Goal: Task Accomplishment & Management: Manage account settings

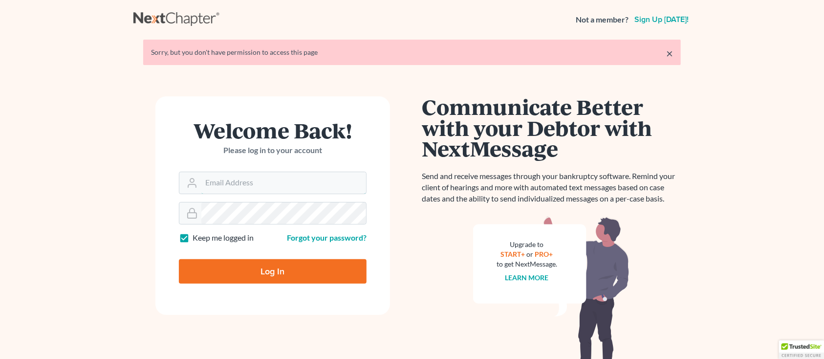
type input "sharonw@sfarthinglaw.com"
click at [200, 269] on input "Log In" at bounding box center [273, 271] width 188 height 24
type input "Thinking..."
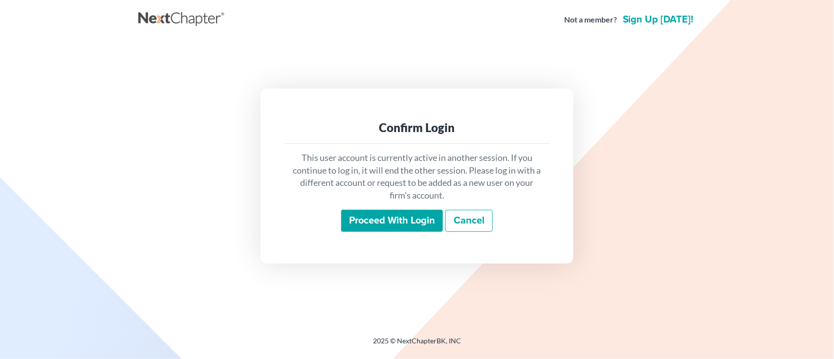
click at [355, 225] on input "Proceed with login" at bounding box center [392, 221] width 102 height 22
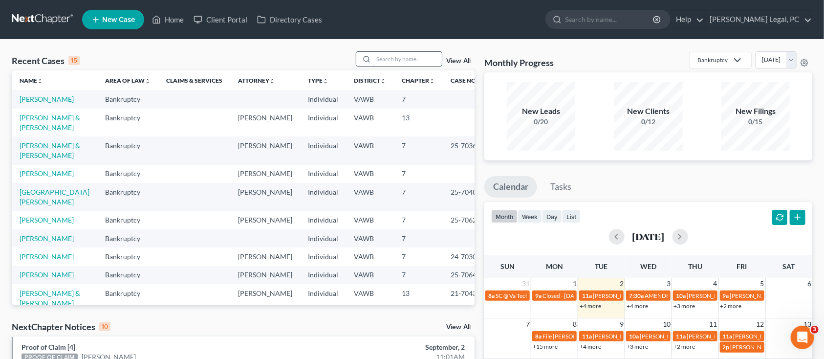
click at [414, 65] on input "search" at bounding box center [407, 59] width 68 height 14
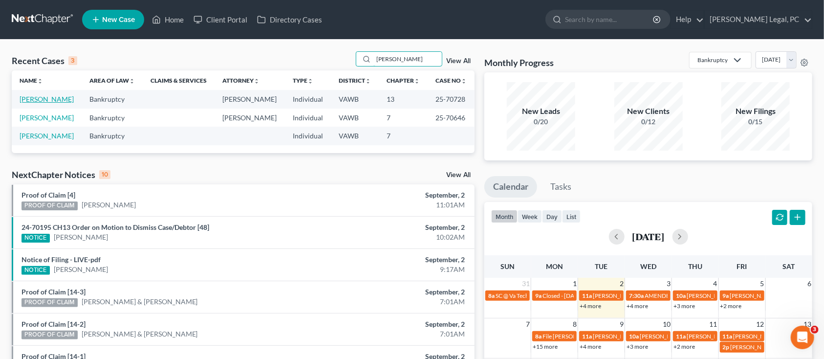
type input "dalton"
click at [39, 97] on link "[PERSON_NAME]" at bounding box center [47, 99] width 54 height 8
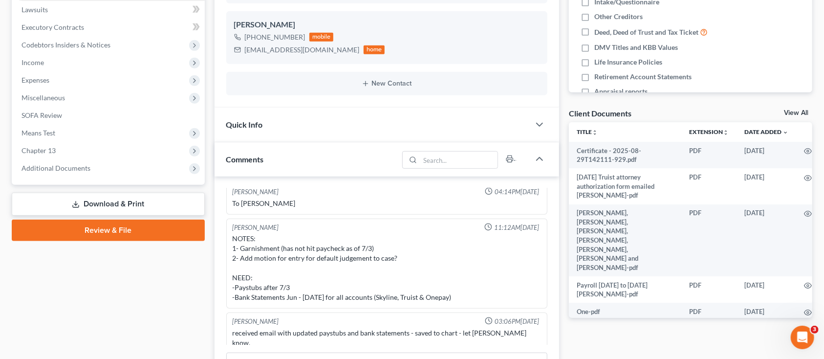
scroll to position [261, 0]
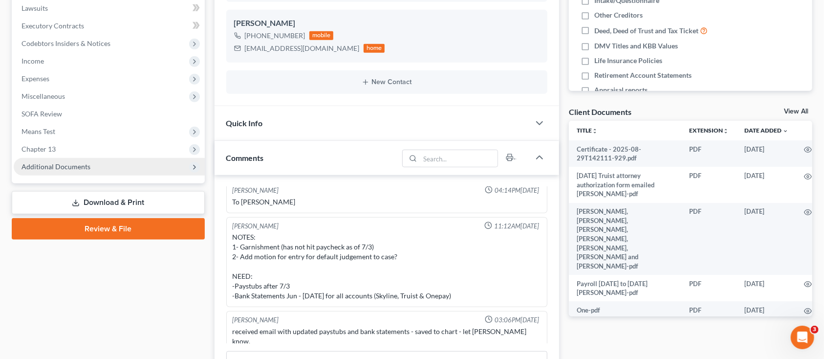
click at [55, 168] on span "Additional Documents" at bounding box center [56, 166] width 69 height 8
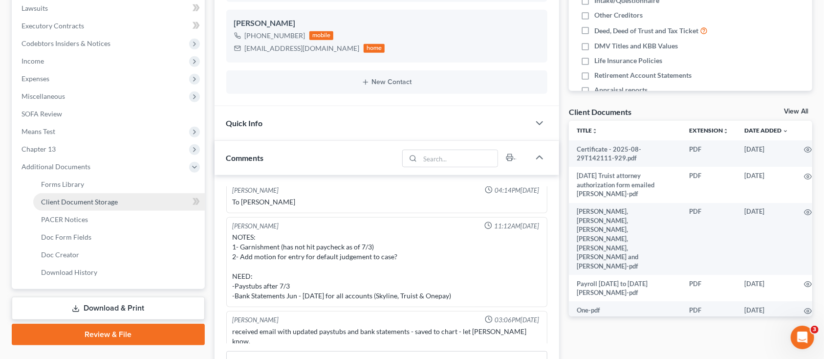
click at [50, 200] on span "Client Document Storage" at bounding box center [79, 201] width 77 height 8
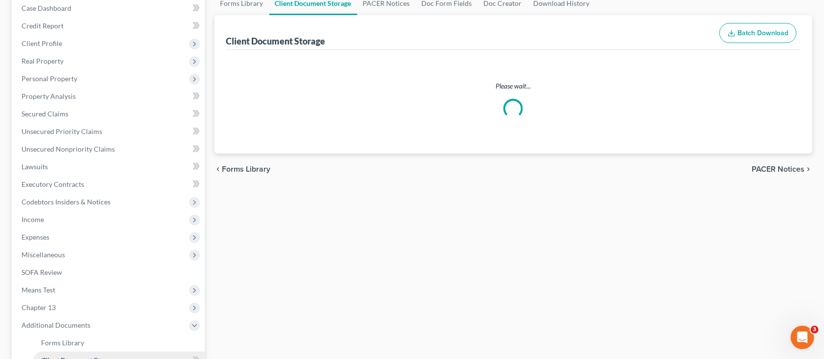
scroll to position [38, 0]
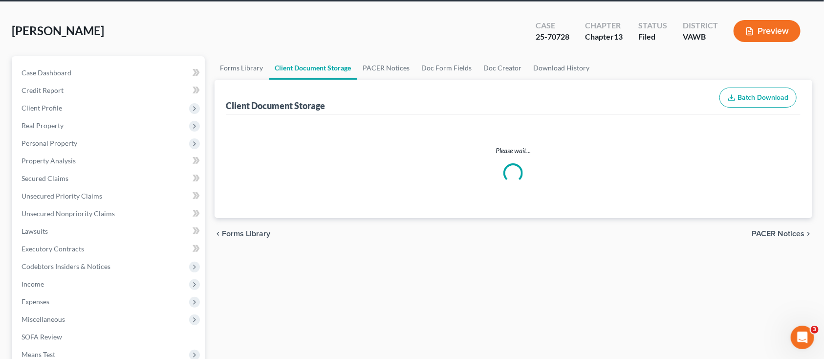
select select "0"
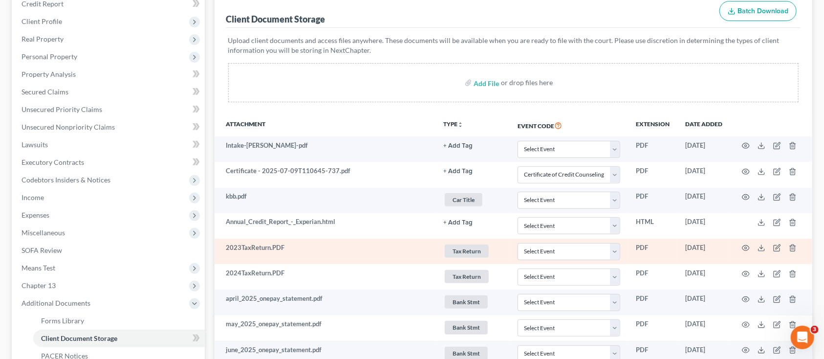
scroll to position [130, 0]
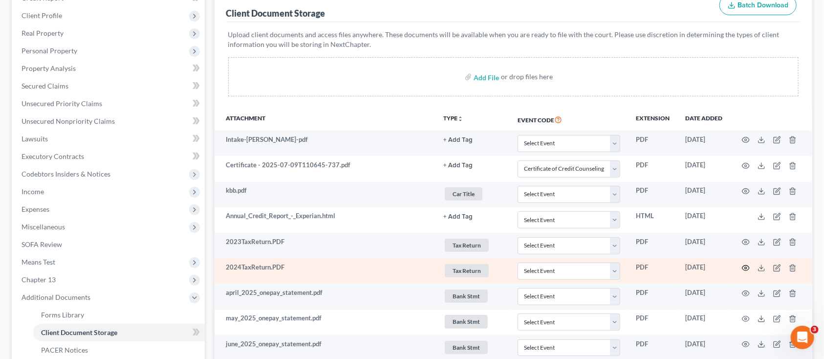
click at [748, 268] on icon "button" at bounding box center [746, 268] width 8 height 8
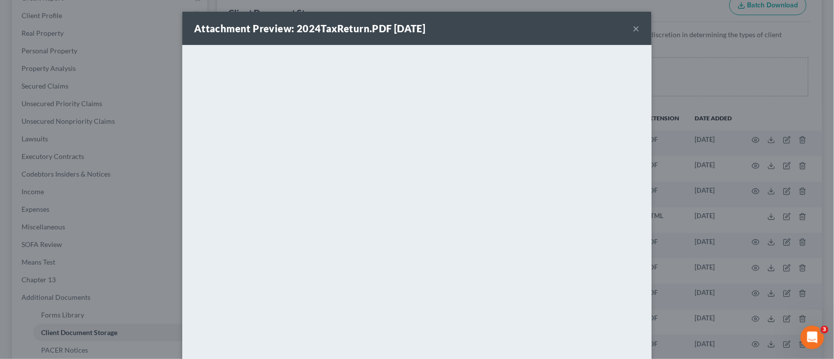
click at [633, 23] on button "×" at bounding box center [636, 28] width 7 height 12
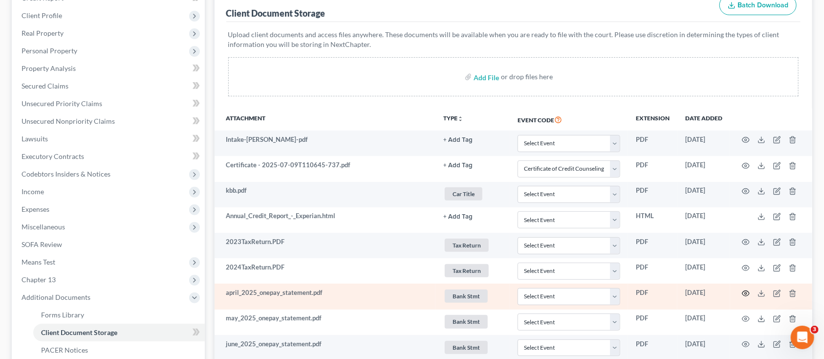
click at [747, 292] on icon "button" at bounding box center [746, 293] width 8 height 8
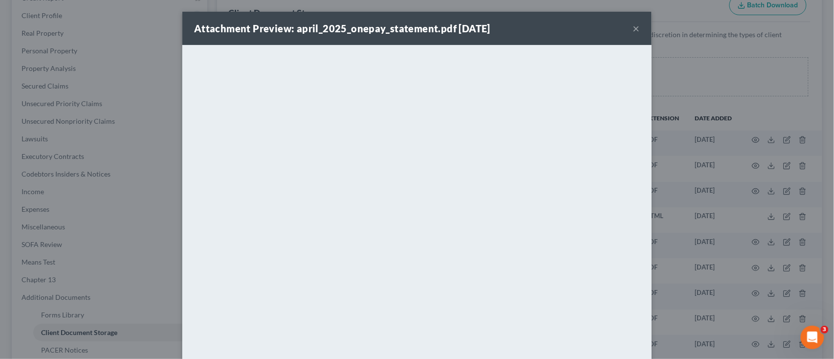
click at [633, 29] on button "×" at bounding box center [636, 28] width 7 height 12
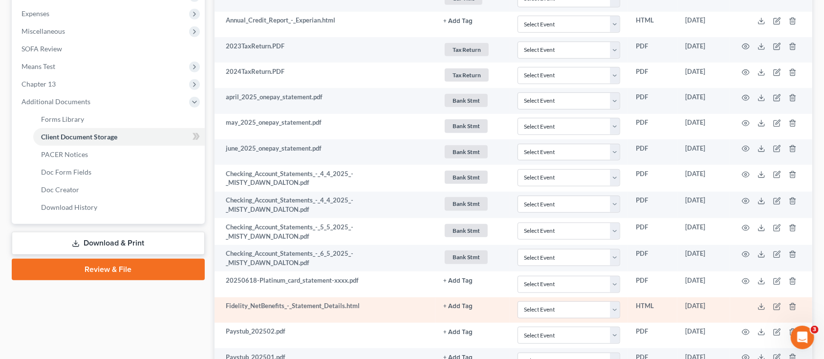
scroll to position [391, 0]
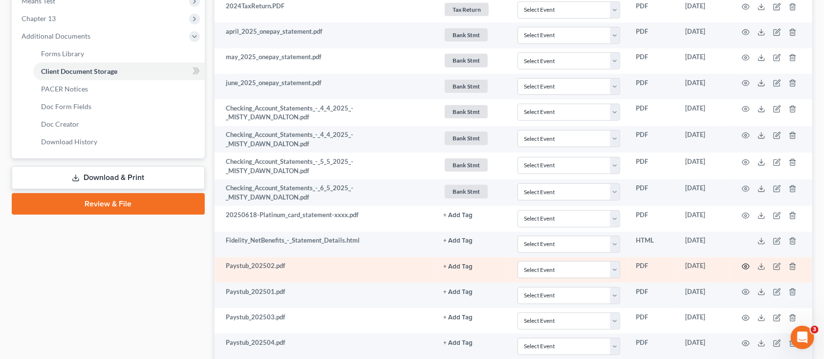
click at [745, 268] on icon "button" at bounding box center [746, 267] width 8 height 8
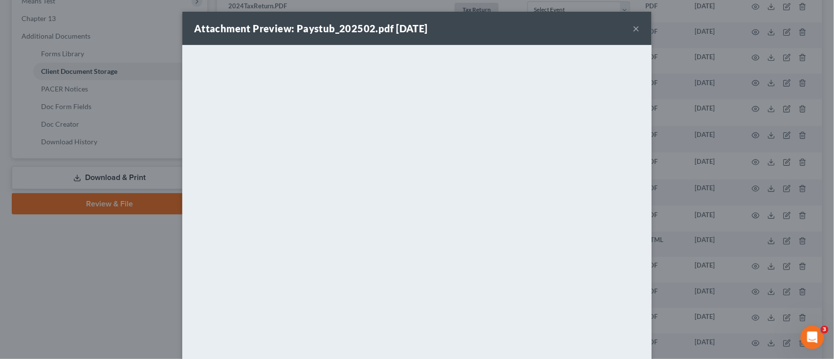
click at [633, 27] on button "×" at bounding box center [636, 28] width 7 height 12
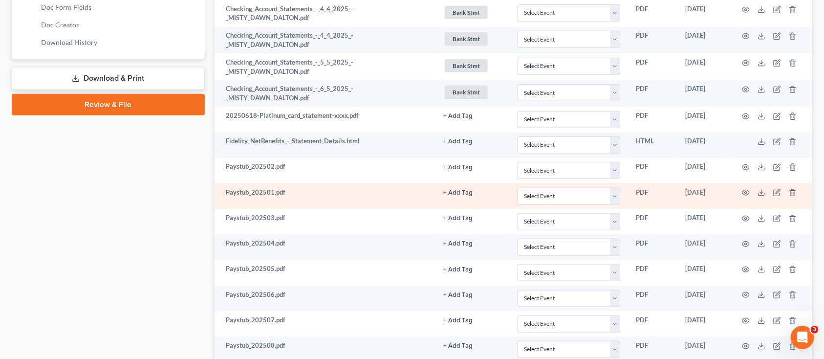
scroll to position [521, 0]
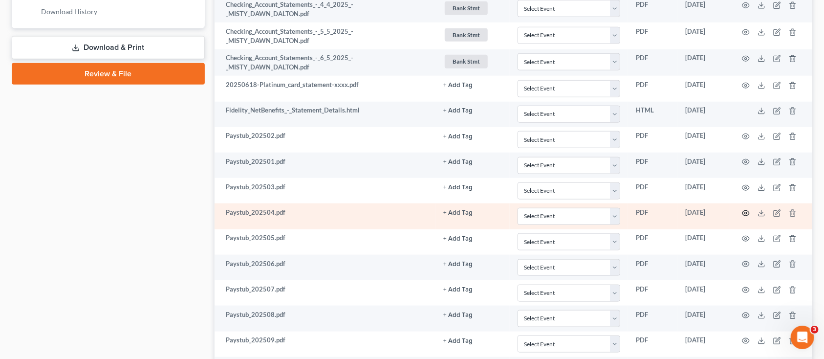
click at [743, 213] on icon "button" at bounding box center [746, 213] width 7 height 5
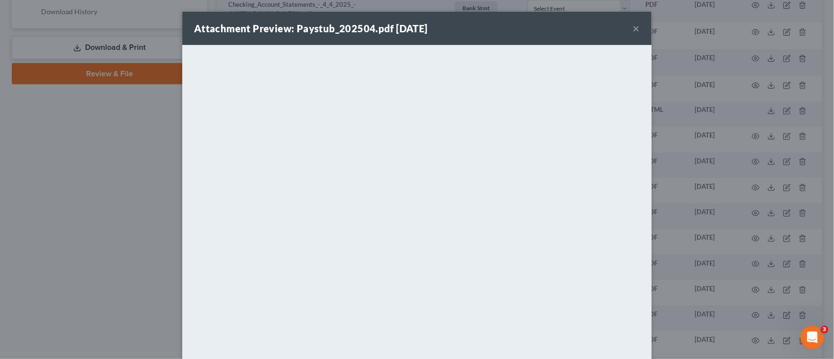
click at [634, 27] on button "×" at bounding box center [636, 28] width 7 height 12
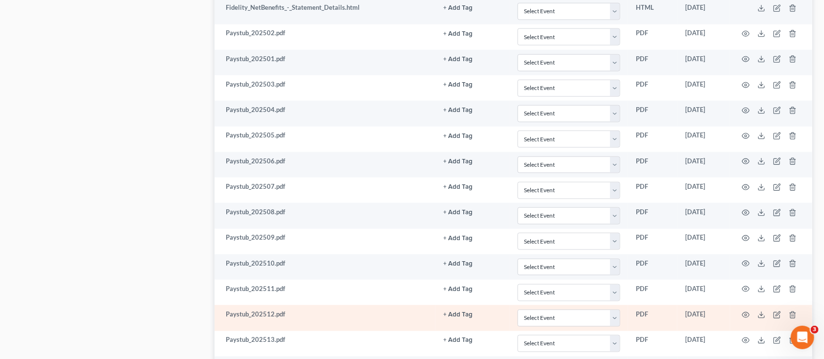
scroll to position [652, 0]
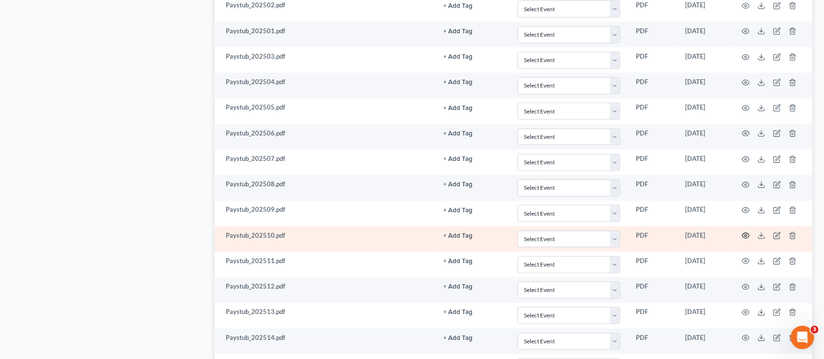
click at [745, 234] on icon "button" at bounding box center [746, 236] width 8 height 8
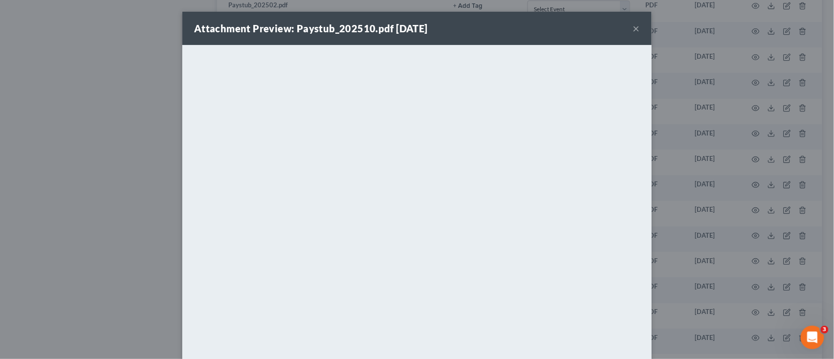
click at [633, 22] on button "×" at bounding box center [636, 28] width 7 height 12
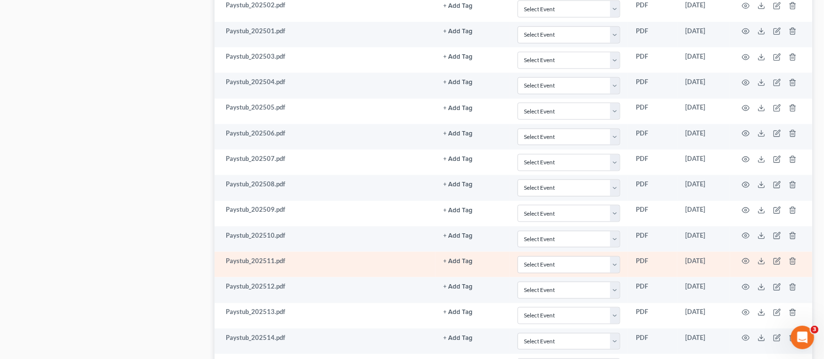
click at [272, 266] on td "Paystub_202511.pdf" at bounding box center [325, 264] width 221 height 25
click at [745, 258] on icon "button" at bounding box center [746, 261] width 8 height 8
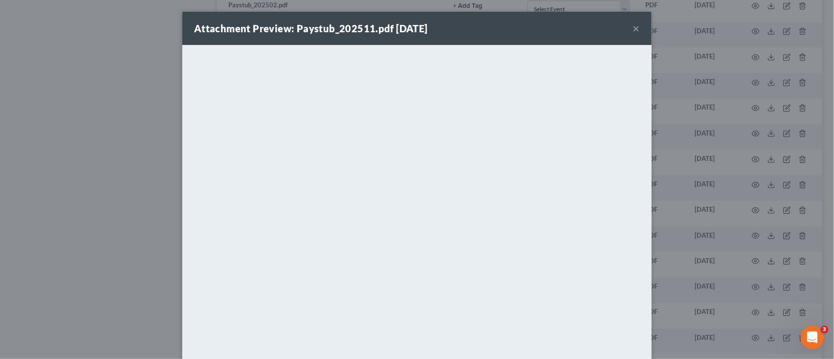
click at [633, 29] on button "×" at bounding box center [636, 28] width 7 height 12
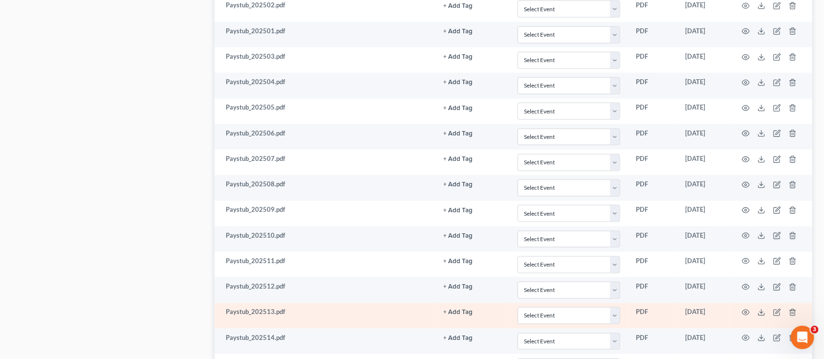
click at [691, 307] on td "[DATE]" at bounding box center [704, 315] width 53 height 25
click at [747, 315] on icon "button" at bounding box center [746, 312] width 8 height 8
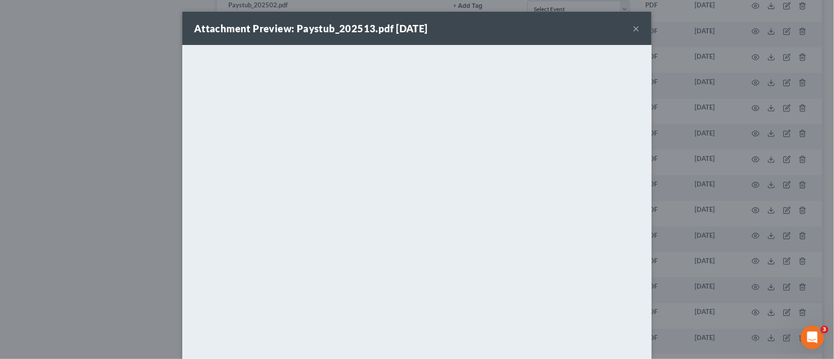
click at [633, 28] on button "×" at bounding box center [636, 28] width 7 height 12
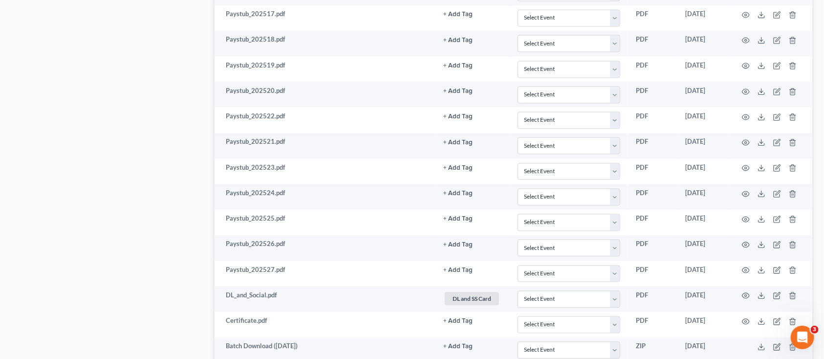
scroll to position [1173, 0]
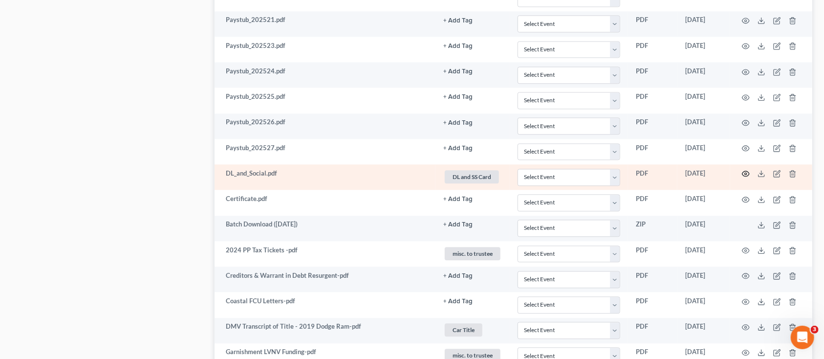
click at [747, 176] on icon "button" at bounding box center [746, 174] width 8 height 8
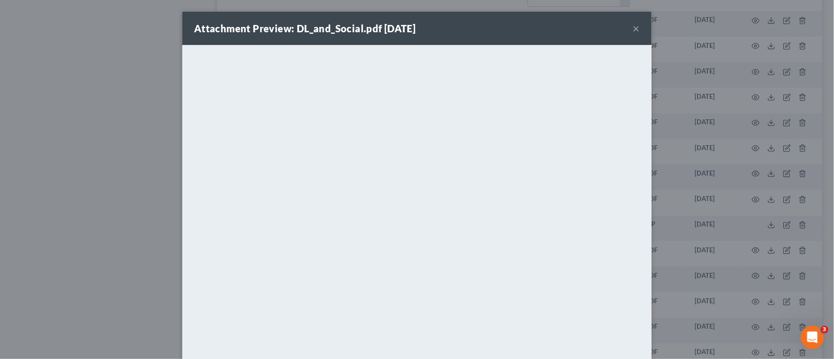
click at [633, 29] on button "×" at bounding box center [636, 28] width 7 height 12
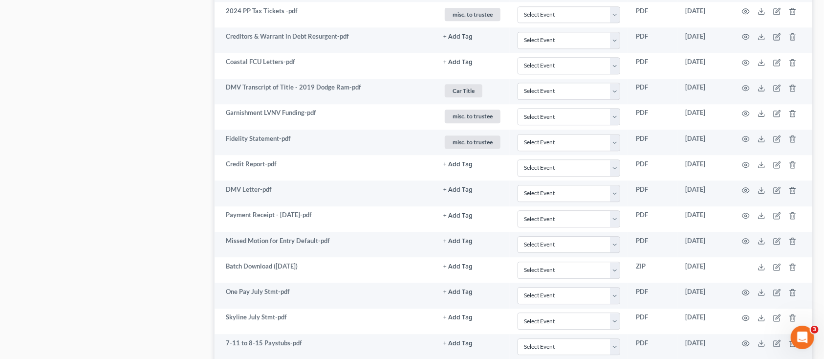
scroll to position [1499, 0]
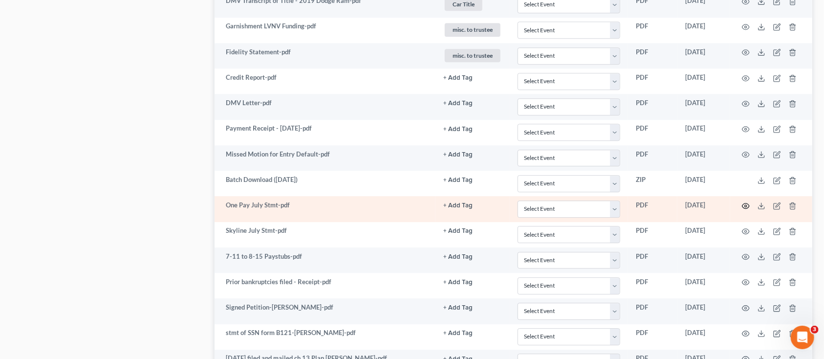
click at [748, 207] on icon "button" at bounding box center [746, 205] width 7 height 5
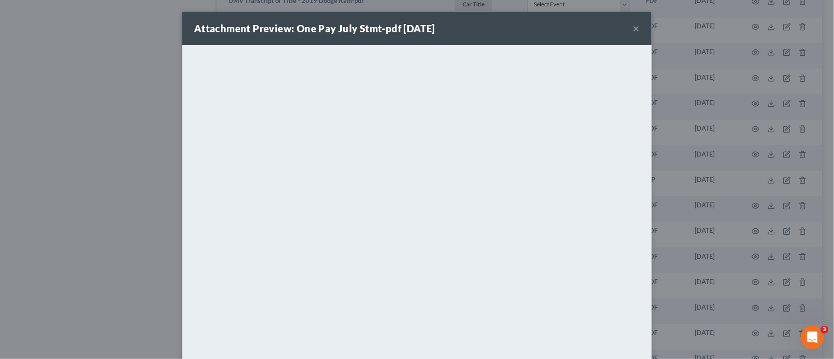
click at [633, 28] on button "×" at bounding box center [636, 28] width 7 height 12
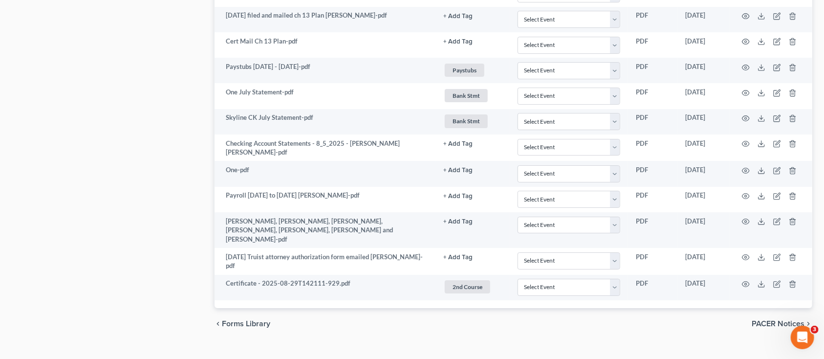
scroll to position [1850, 0]
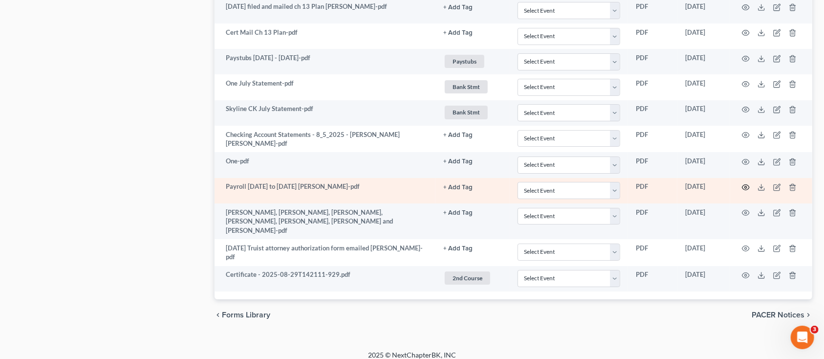
click at [746, 188] on circle "button" at bounding box center [746, 187] width 2 height 2
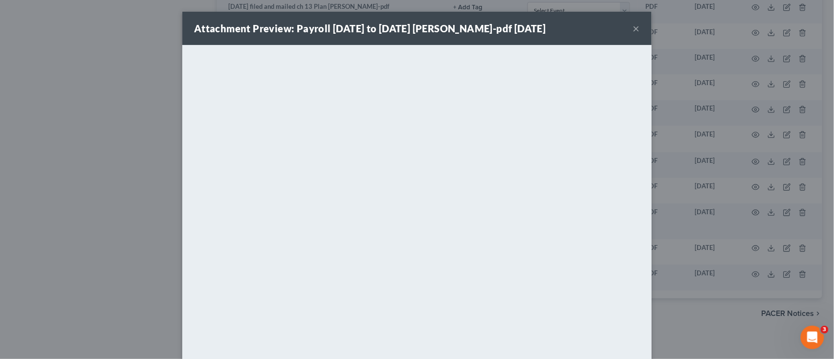
click at [634, 29] on button "×" at bounding box center [636, 28] width 7 height 12
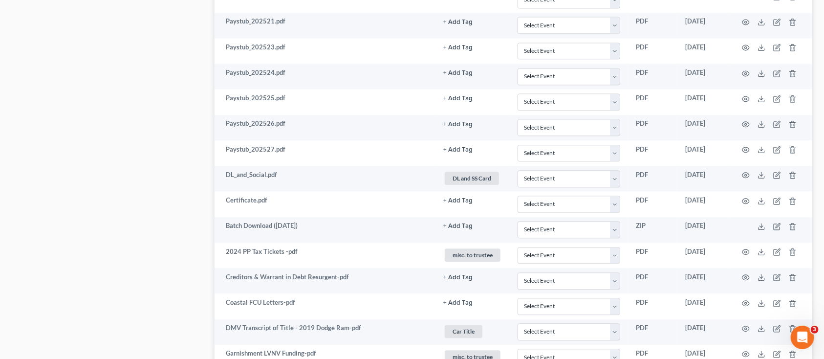
scroll to position [1068, 0]
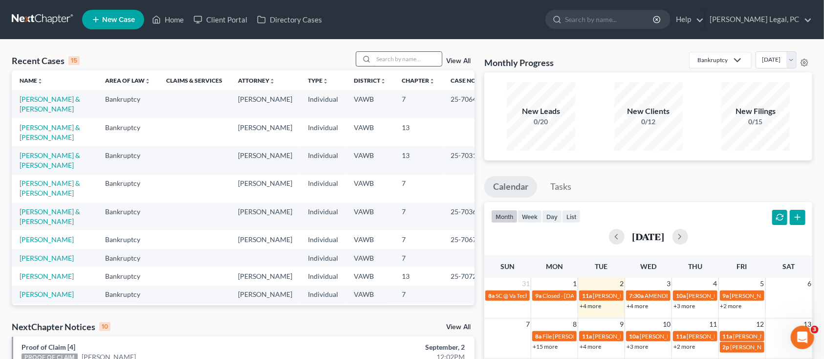
click at [404, 55] on input "search" at bounding box center [407, 59] width 68 height 14
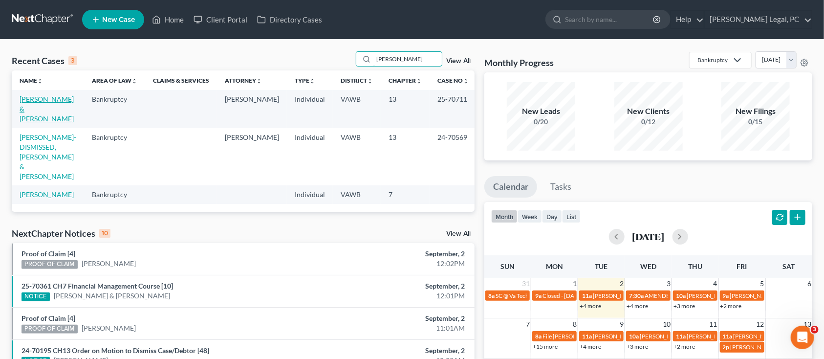
type input "[PERSON_NAME]"
click at [30, 98] on link "[PERSON_NAME] & [PERSON_NAME]" at bounding box center [47, 109] width 54 height 28
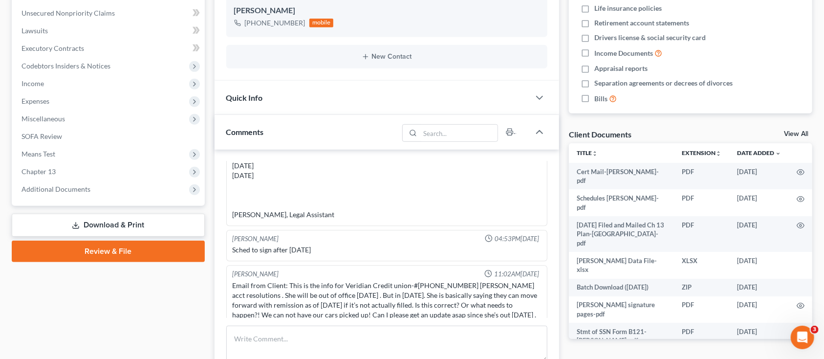
scroll to position [261, 0]
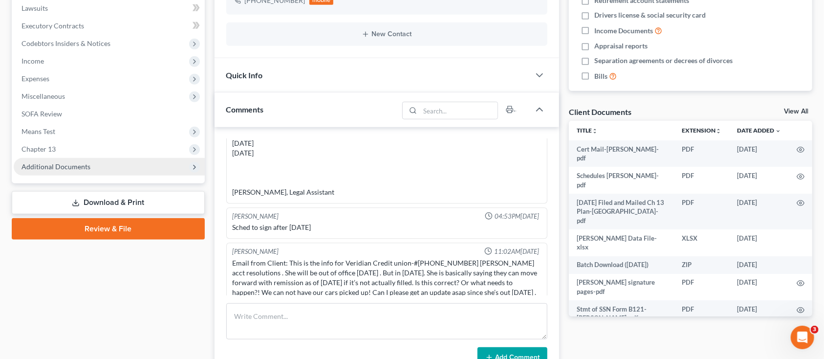
click at [68, 164] on span "Additional Documents" at bounding box center [56, 166] width 69 height 8
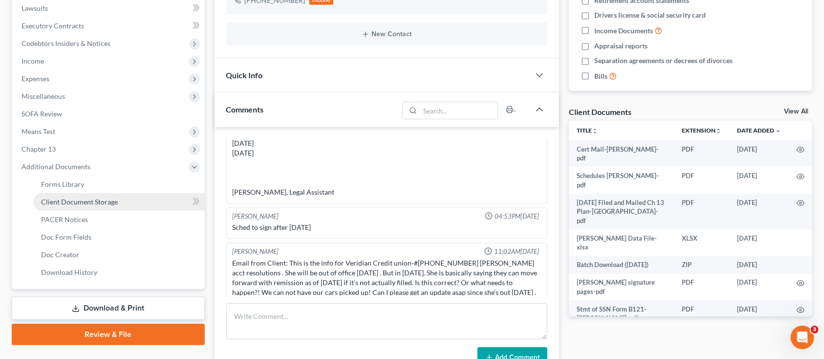
click at [69, 197] on span "Client Document Storage" at bounding box center [79, 201] width 77 height 8
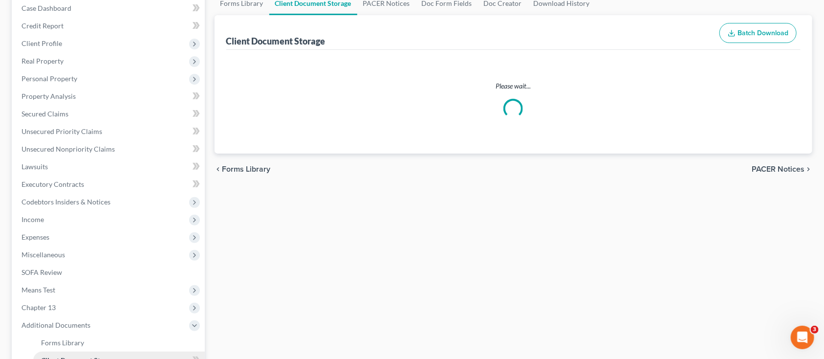
scroll to position [17, 0]
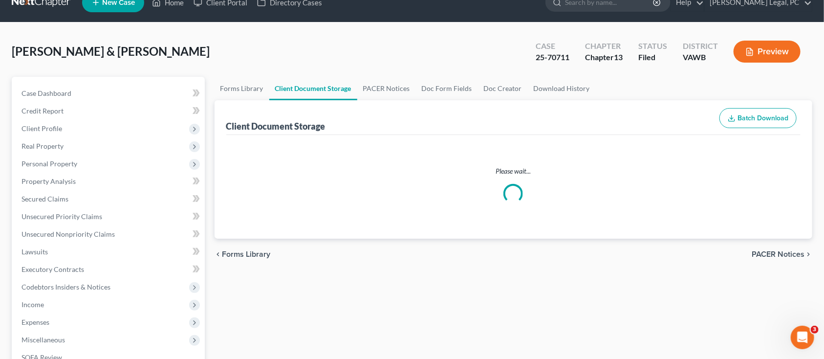
select select "0"
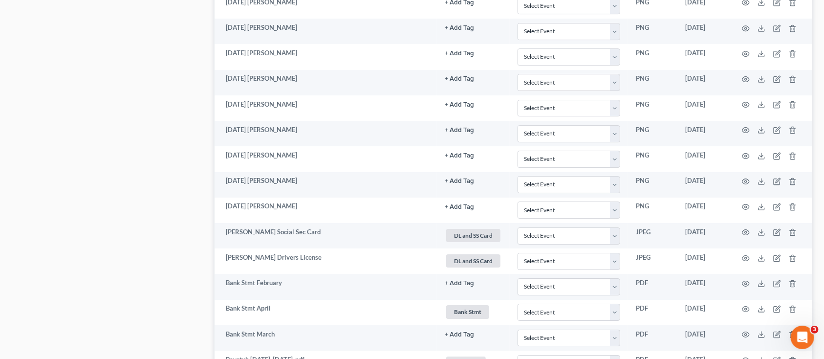
scroll to position [1760, 0]
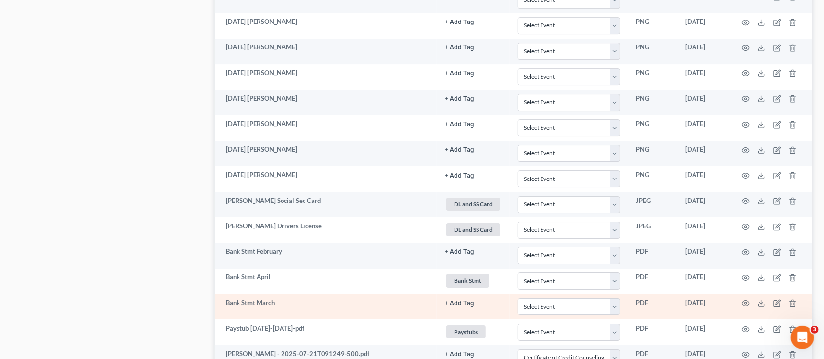
click at [340, 298] on td "Bank Stmt March" at bounding box center [326, 306] width 223 height 25
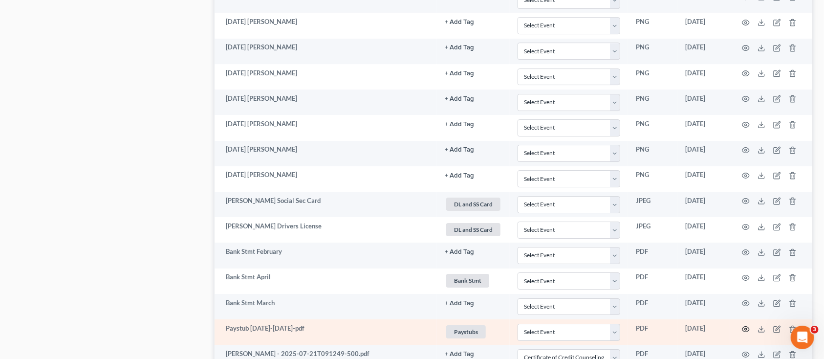
click at [746, 330] on circle "button" at bounding box center [746, 329] width 2 height 2
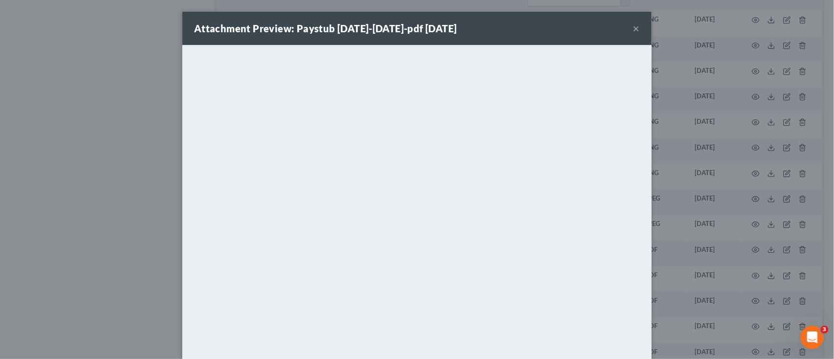
click at [634, 26] on button "×" at bounding box center [636, 28] width 7 height 12
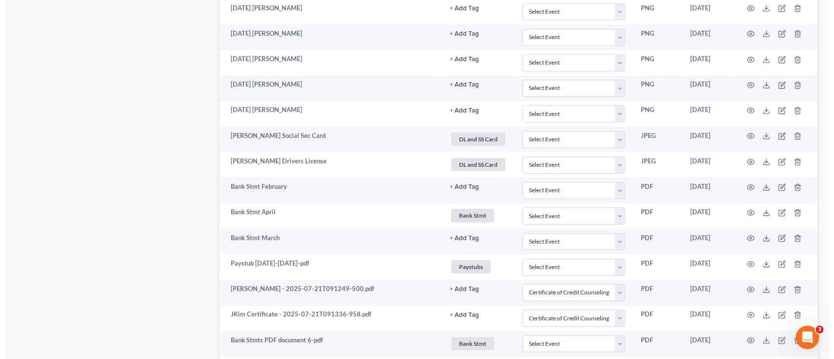
scroll to position [1890, 0]
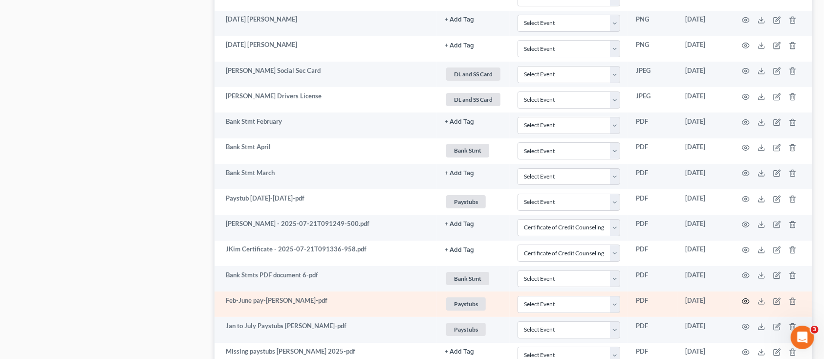
click at [747, 303] on icon "button" at bounding box center [746, 301] width 8 height 8
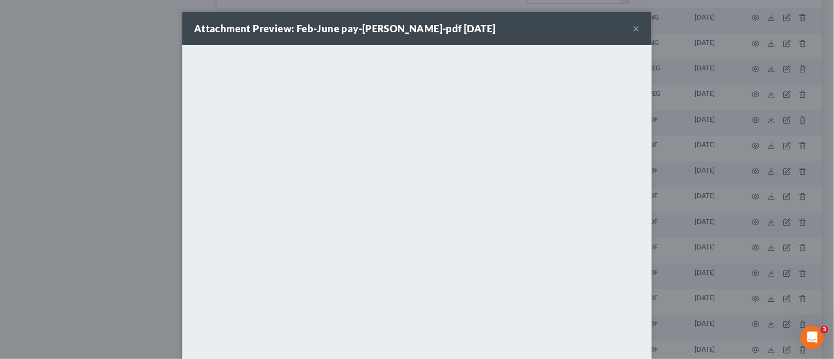
click at [633, 28] on button "×" at bounding box center [636, 28] width 7 height 12
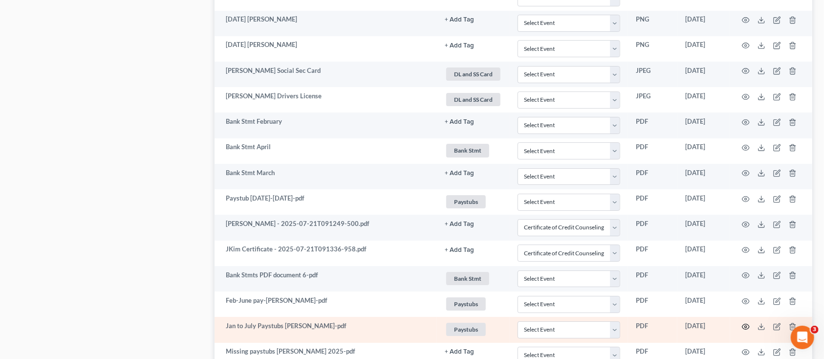
click at [746, 329] on icon "button" at bounding box center [746, 326] width 7 height 5
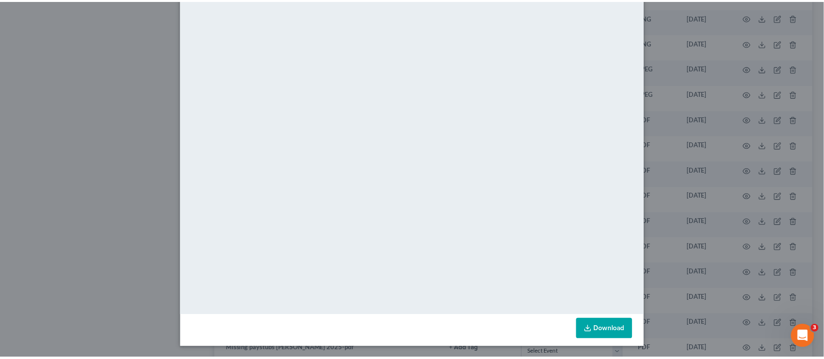
scroll to position [0, 0]
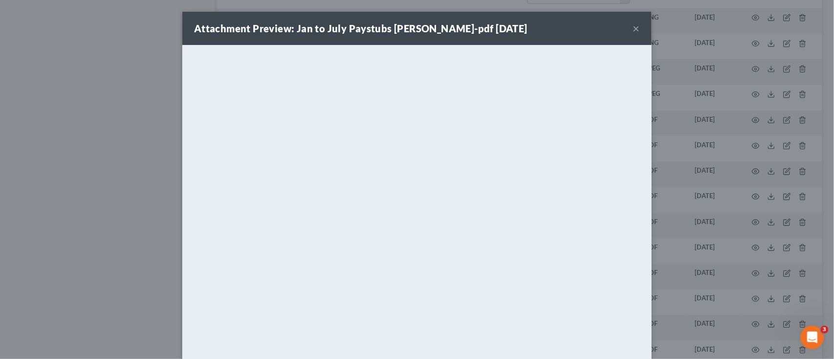
click at [633, 28] on button "×" at bounding box center [636, 28] width 7 height 12
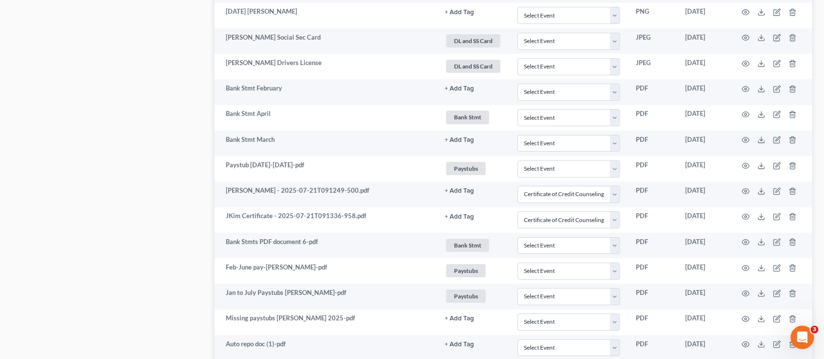
scroll to position [1955, 0]
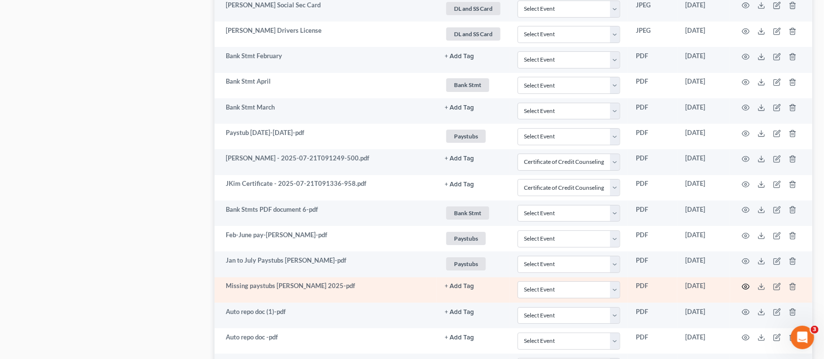
click at [747, 284] on icon "button" at bounding box center [746, 287] width 8 height 8
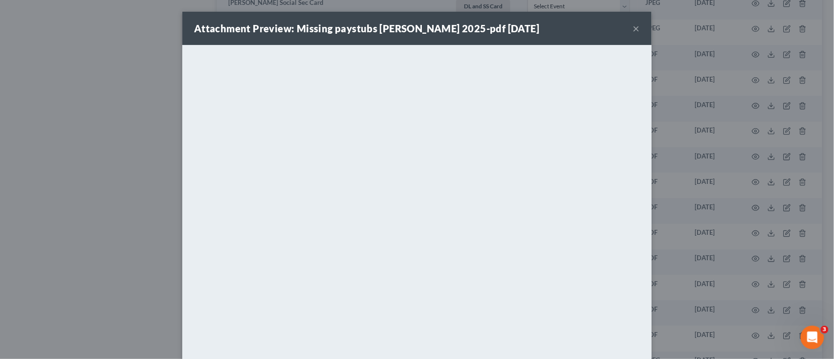
click at [634, 27] on button "×" at bounding box center [636, 28] width 7 height 12
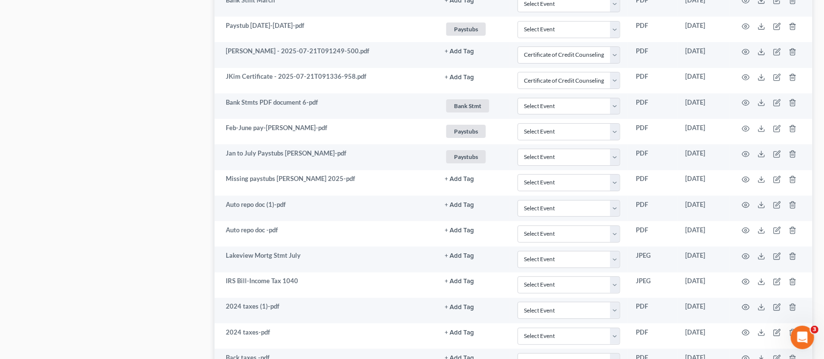
scroll to position [2085, 0]
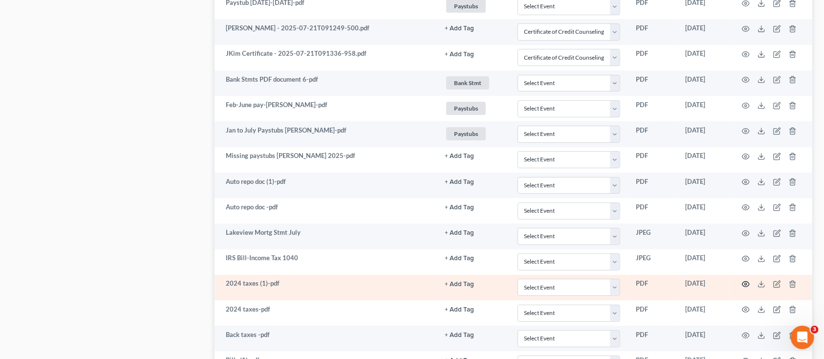
click at [748, 285] on icon "button" at bounding box center [746, 284] width 8 height 8
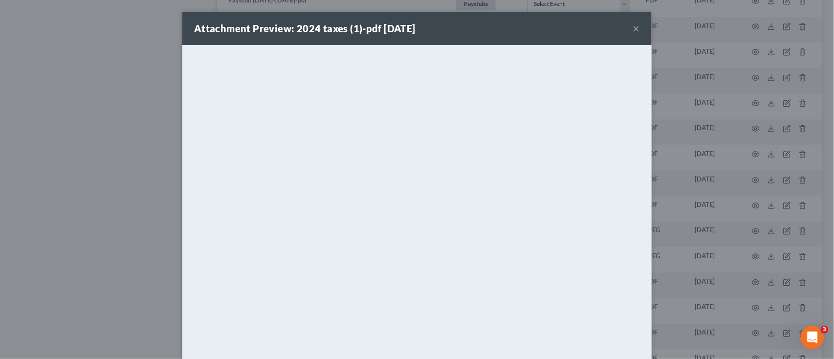
click at [633, 30] on button "×" at bounding box center [636, 28] width 7 height 12
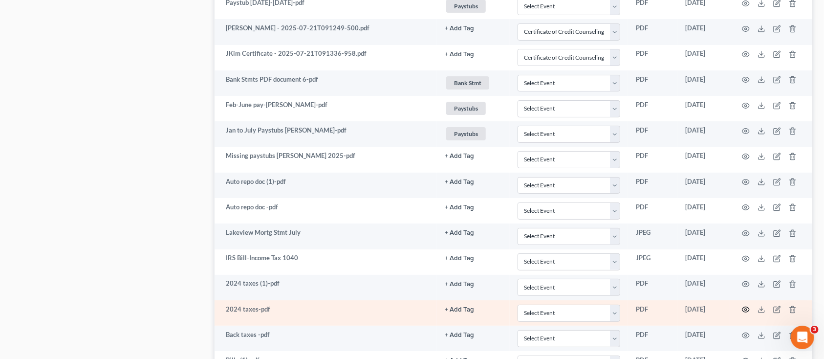
click at [746, 309] on icon "button" at bounding box center [746, 309] width 7 height 5
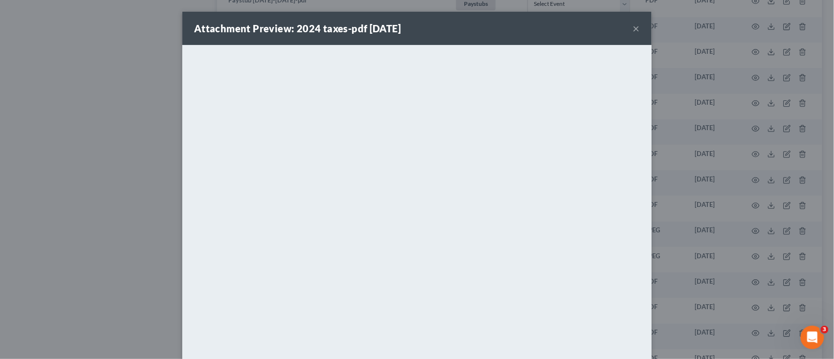
click at [633, 27] on button "×" at bounding box center [636, 28] width 7 height 12
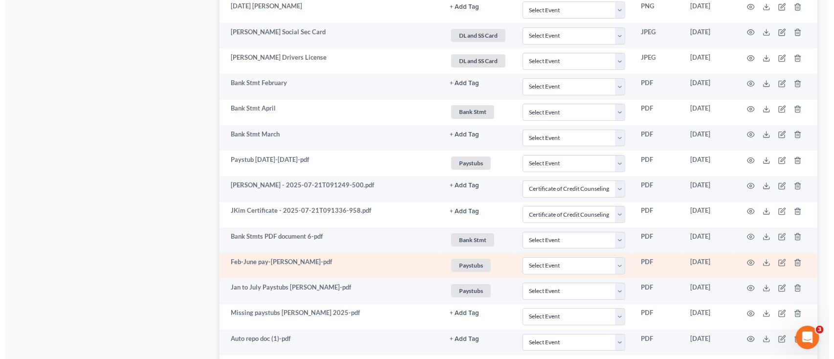
scroll to position [1863, 0]
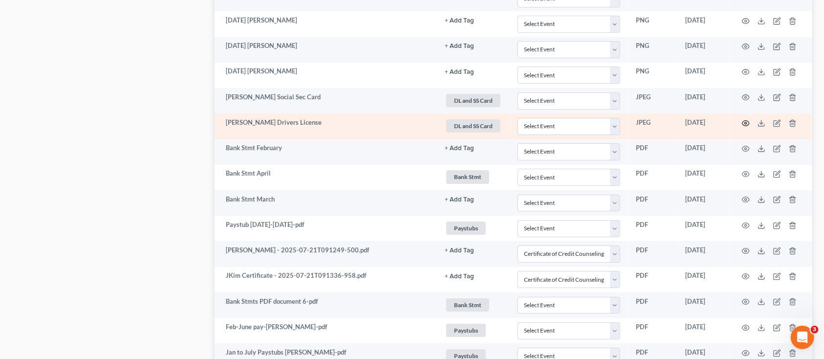
click at [748, 121] on icon "button" at bounding box center [746, 123] width 8 height 8
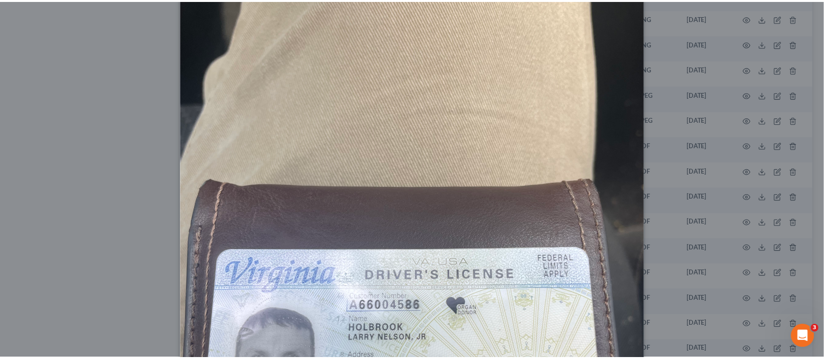
scroll to position [0, 0]
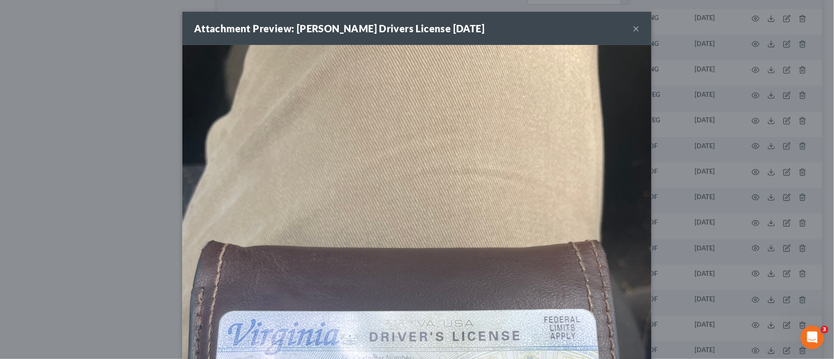
click at [551, 146] on img at bounding box center [416, 358] width 469 height 626
click at [623, 31] on div "Attachment Preview: Larry Holbrook Drivers License 05/05/2025 ×" at bounding box center [416, 28] width 469 height 33
click at [626, 24] on div "Attachment Preview: Larry Holbrook Drivers License 05/05/2025 ×" at bounding box center [416, 28] width 469 height 33
click at [633, 25] on button "×" at bounding box center [636, 28] width 7 height 12
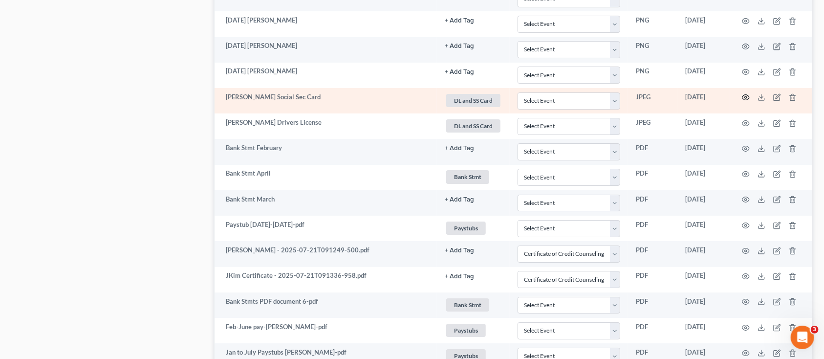
click at [743, 95] on icon "button" at bounding box center [746, 97] width 8 height 8
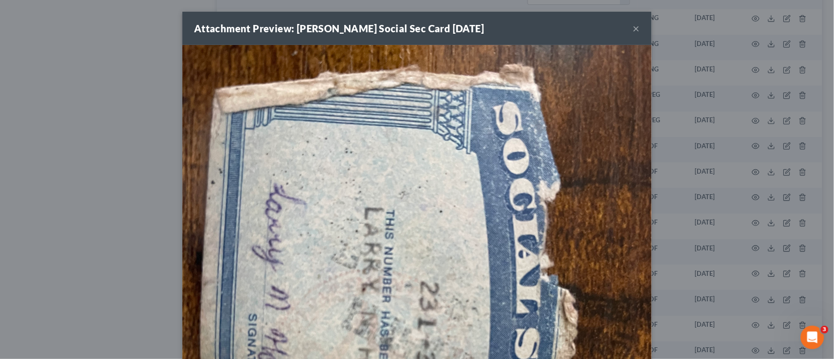
click at [556, 49] on img at bounding box center [416, 358] width 469 height 626
drag, startPoint x: 556, startPoint y: 49, endPoint x: 534, endPoint y: 63, distance: 26.6
click at [534, 63] on img at bounding box center [416, 358] width 469 height 626
click at [546, 58] on img at bounding box center [416, 358] width 469 height 626
click at [592, 87] on img at bounding box center [416, 358] width 469 height 626
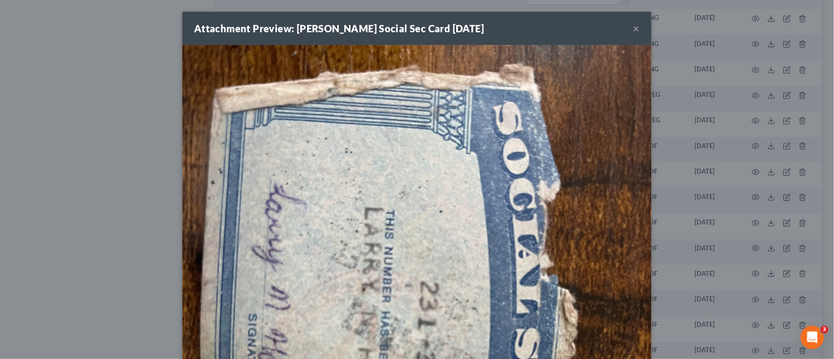
drag, startPoint x: 590, startPoint y: 87, endPoint x: 78, endPoint y: 84, distance: 511.8
click at [78, 84] on div "Attachment Preview: Larry Holbrook Social Sec Card 05/05/2025 × Download" at bounding box center [417, 179] width 834 height 359
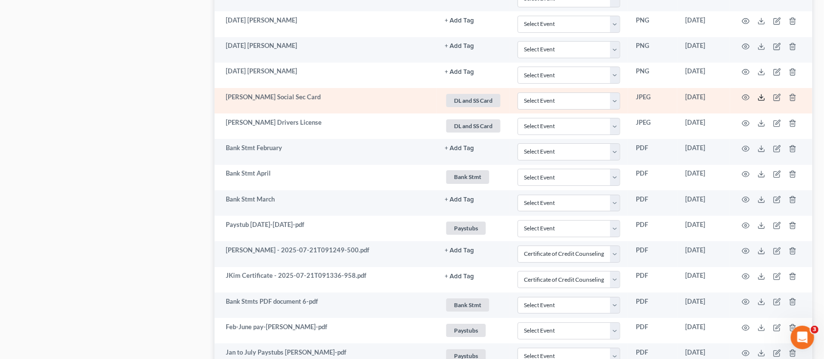
click at [761, 94] on icon at bounding box center [762, 97] width 8 height 8
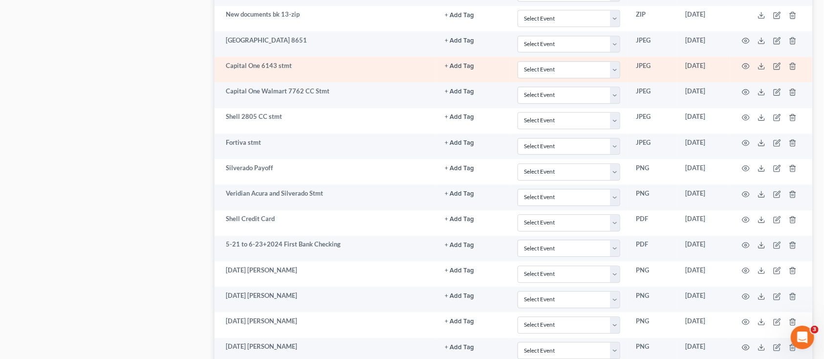
scroll to position [1342, 0]
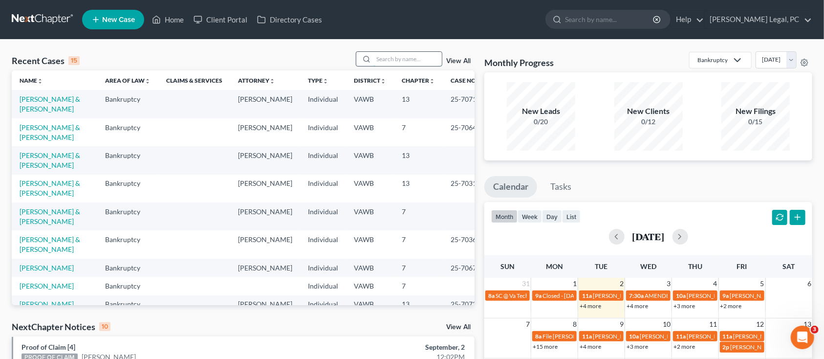
click at [413, 61] on input "search" at bounding box center [407, 59] width 68 height 14
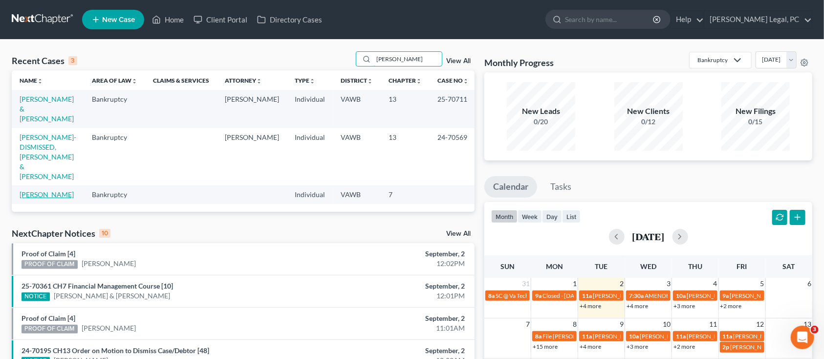
type input "[PERSON_NAME]"
click at [72, 190] on link "[PERSON_NAME]" at bounding box center [47, 194] width 54 height 8
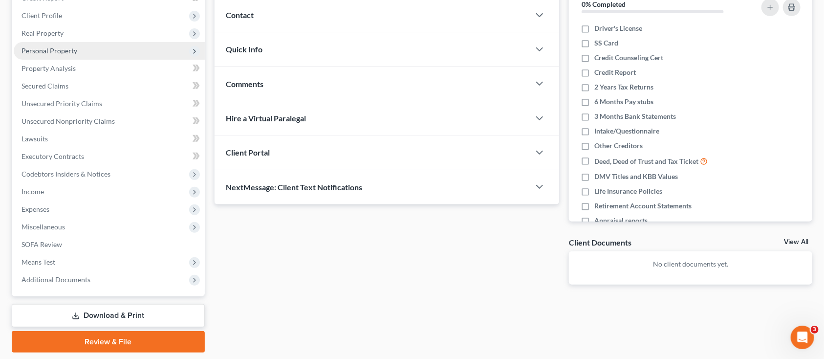
scroll to position [160, 0]
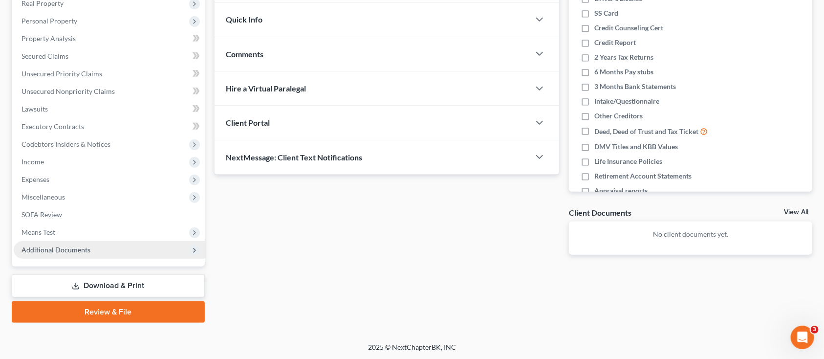
click at [73, 251] on span "Additional Documents" at bounding box center [56, 249] width 69 height 8
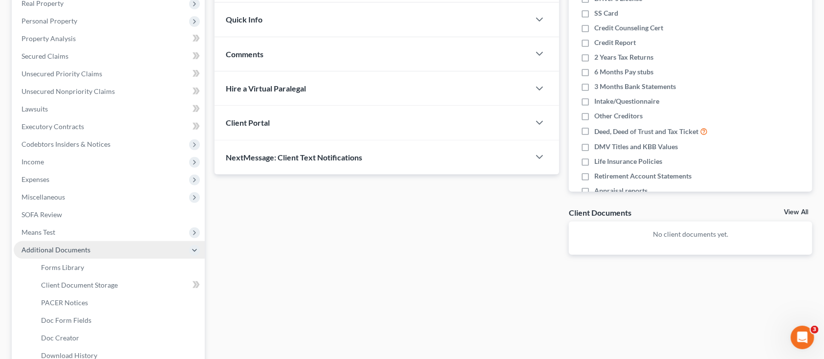
scroll to position [225, 0]
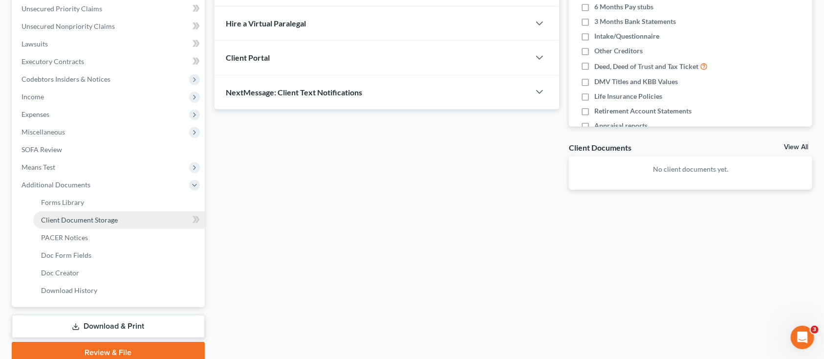
click at [85, 219] on span "Client Document Storage" at bounding box center [79, 220] width 77 height 8
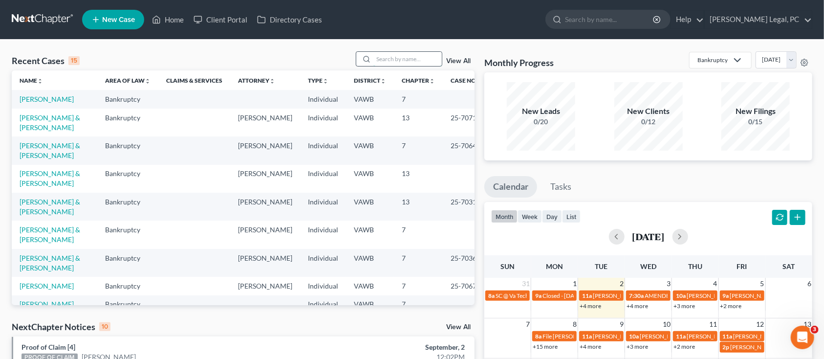
click at [419, 55] on input "search" at bounding box center [407, 59] width 68 height 14
click at [46, 120] on link "[PERSON_NAME] & [PERSON_NAME]" at bounding box center [50, 122] width 61 height 18
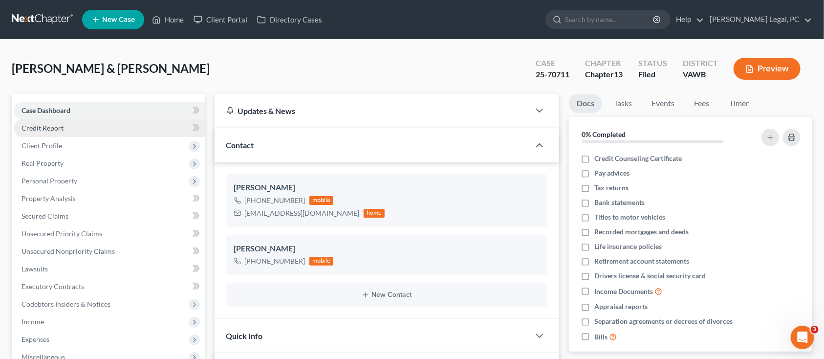
scroll to position [1341, 0]
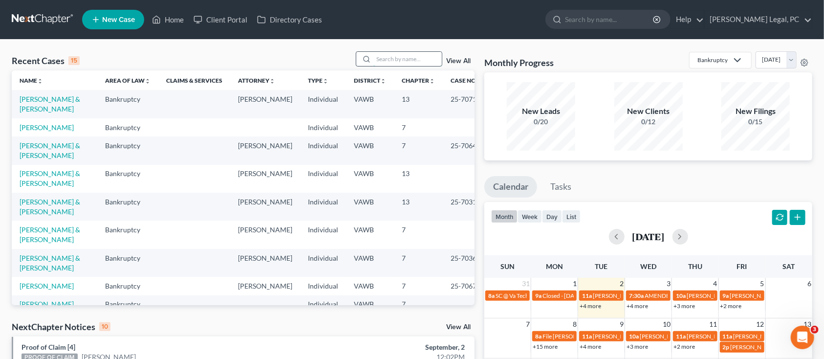
click at [386, 59] on input "search" at bounding box center [407, 59] width 68 height 14
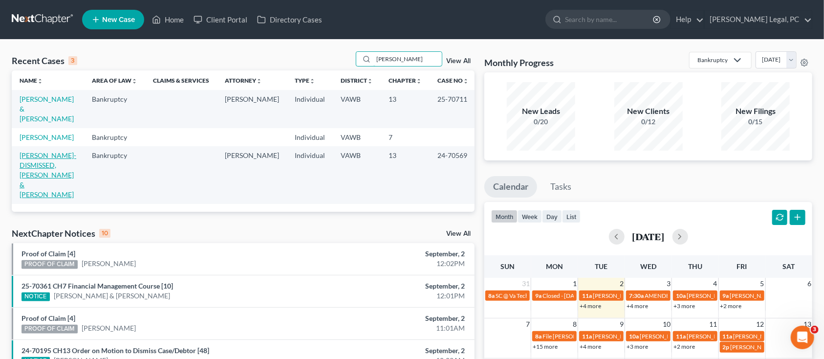
type input "[PERSON_NAME]"
click at [22, 155] on link "[PERSON_NAME]-DISMISSED, [PERSON_NAME] & [PERSON_NAME]" at bounding box center [48, 174] width 57 height 47
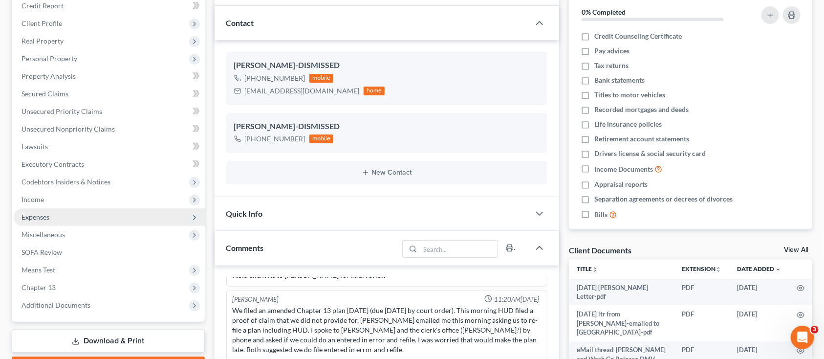
scroll to position [130, 0]
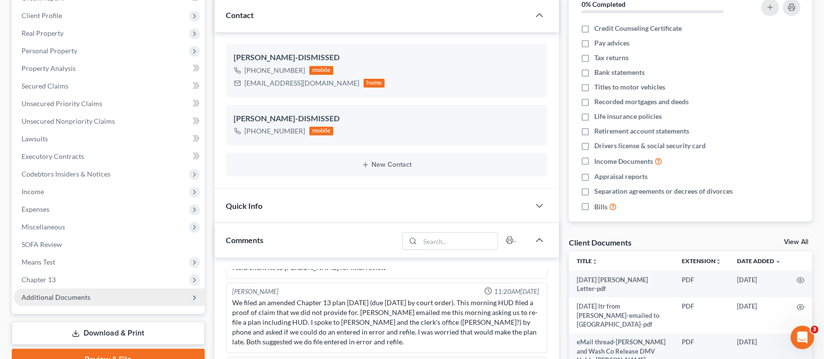
click at [77, 294] on span "Additional Documents" at bounding box center [56, 297] width 69 height 8
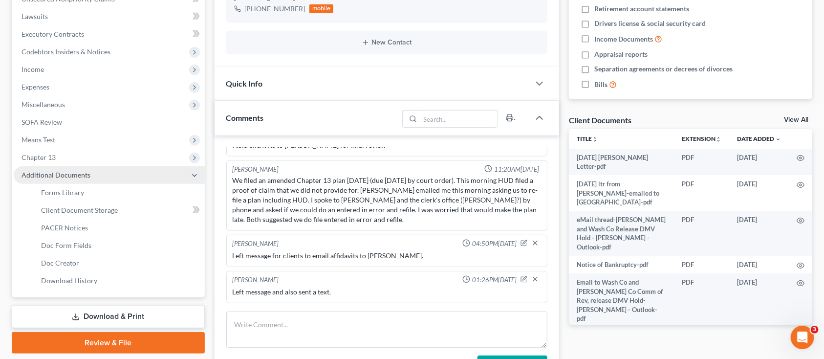
scroll to position [261, 0]
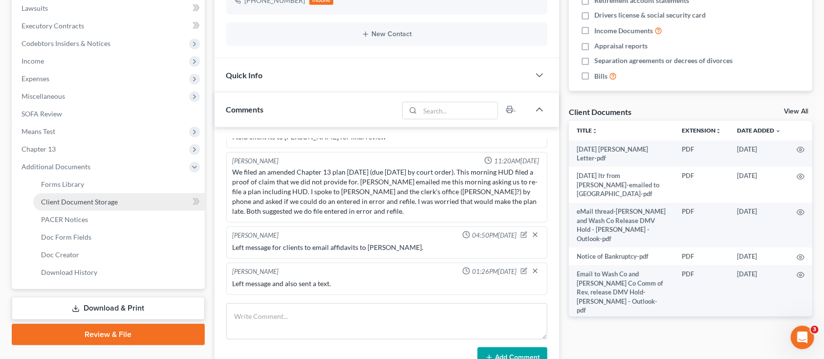
click at [73, 199] on span "Client Document Storage" at bounding box center [79, 201] width 77 height 8
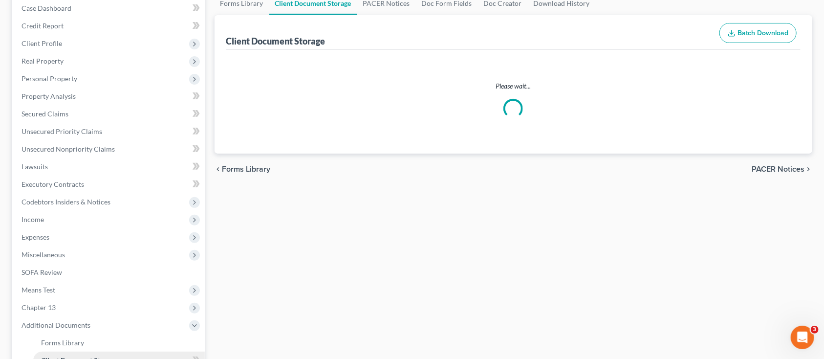
scroll to position [29, 0]
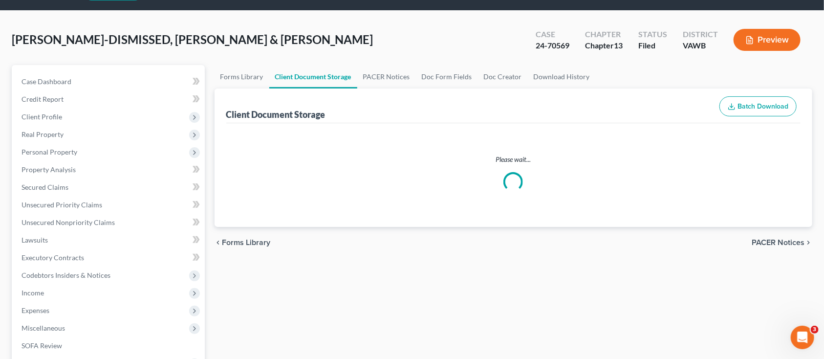
select select "0"
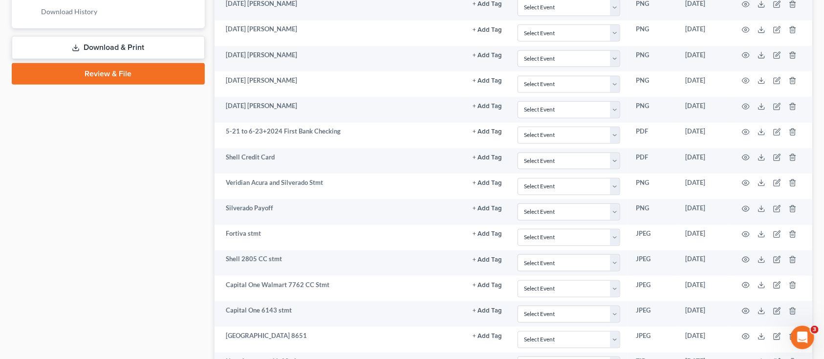
scroll to position [587, 0]
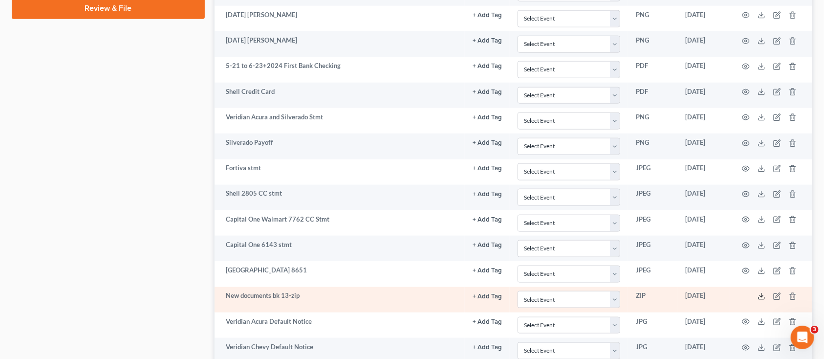
click at [762, 297] on polyline at bounding box center [761, 296] width 3 height 1
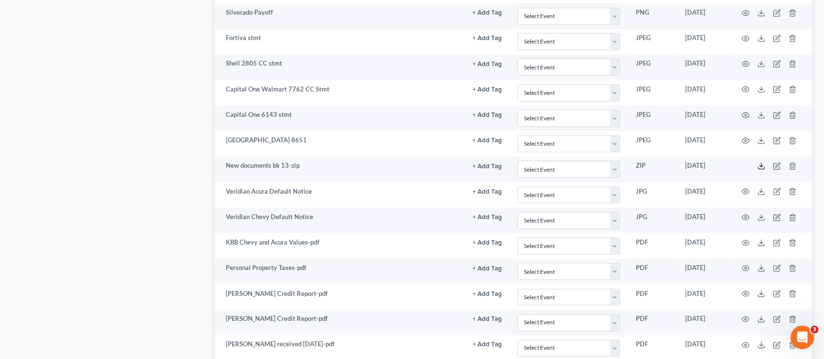
scroll to position [782, 0]
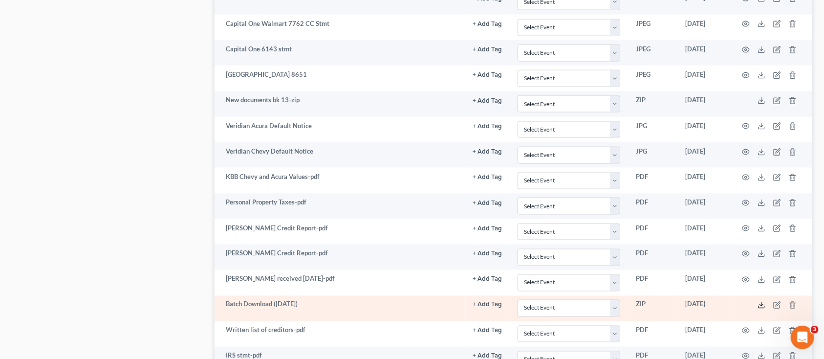
click at [763, 306] on polyline at bounding box center [761, 305] width 3 height 1
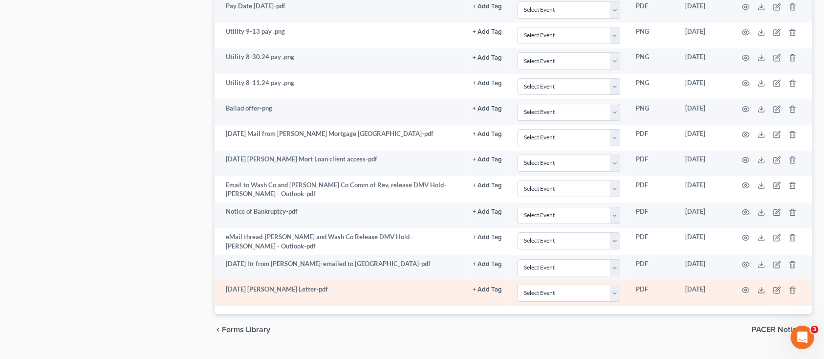
scroll to position [1694, 0]
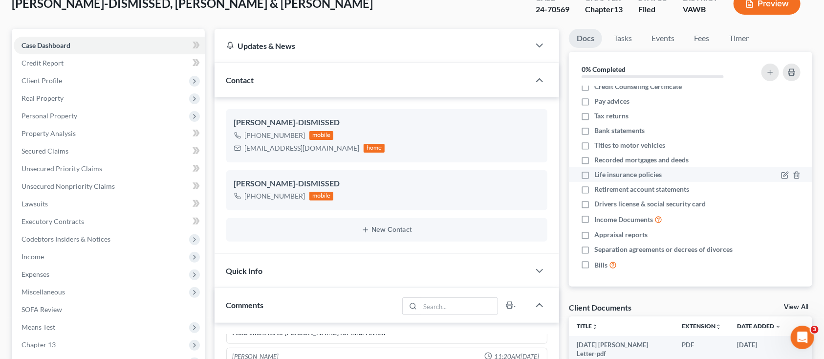
scroll to position [9, 0]
click at [612, 307] on div "Client Documents" at bounding box center [600, 307] width 63 height 10
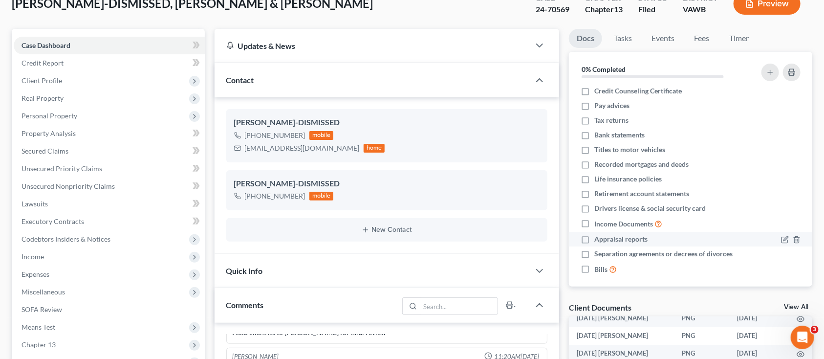
scroll to position [0, 0]
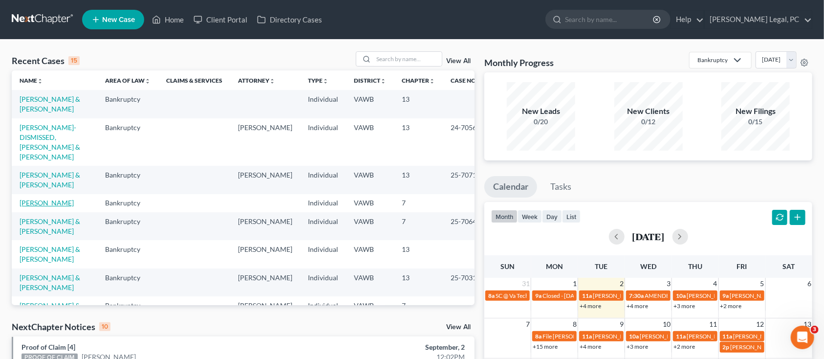
click at [34, 205] on link "[PERSON_NAME]" at bounding box center [47, 202] width 54 height 8
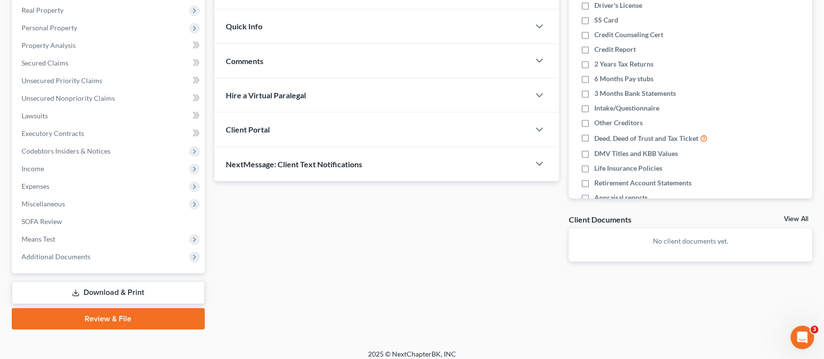
scroll to position [160, 0]
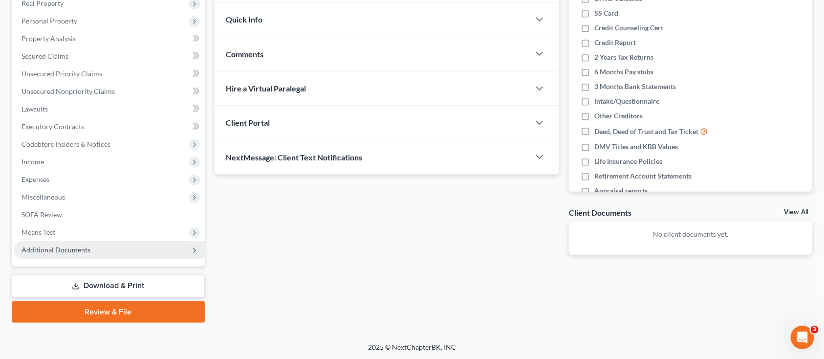
click at [32, 245] on span "Additional Documents" at bounding box center [56, 249] width 69 height 8
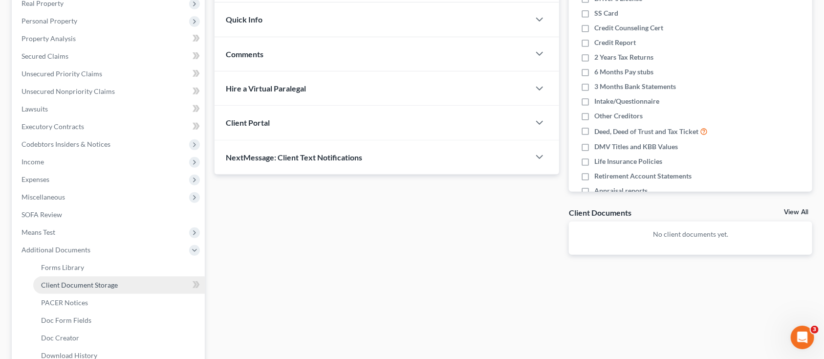
click at [38, 277] on link "Client Document Storage" at bounding box center [119, 285] width 172 height 18
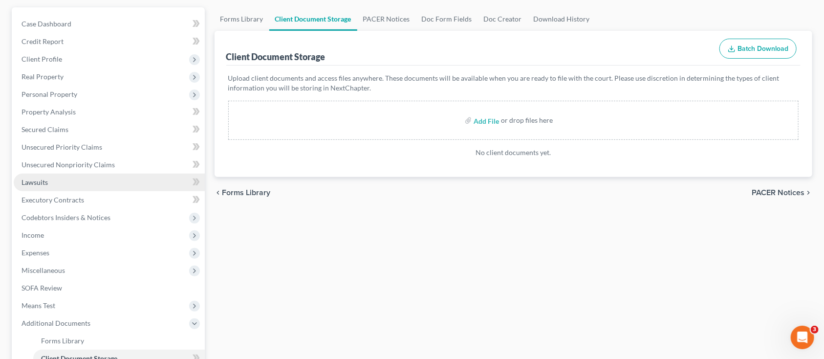
scroll to position [196, 0]
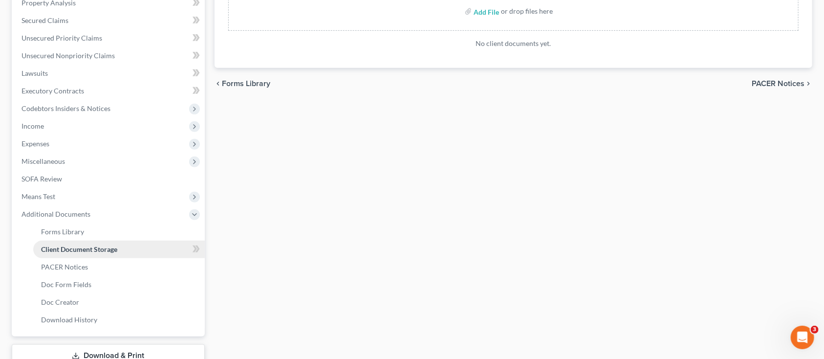
click at [84, 246] on span "Client Document Storage" at bounding box center [79, 249] width 76 height 8
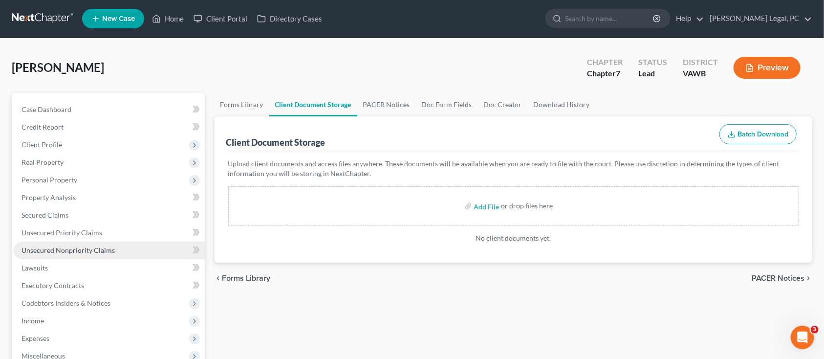
scroll to position [0, 0]
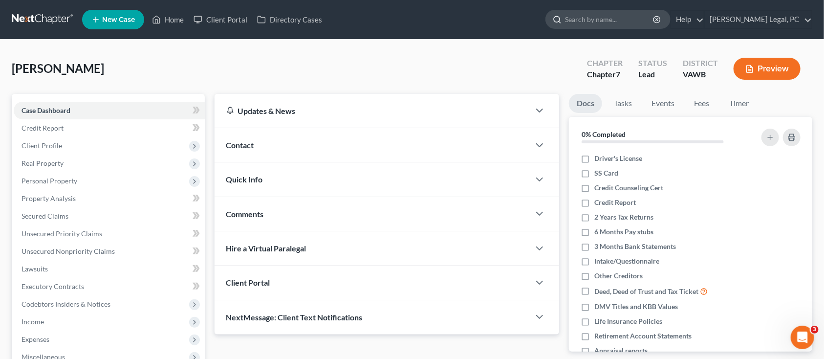
click at [633, 23] on input "search" at bounding box center [609, 19] width 89 height 18
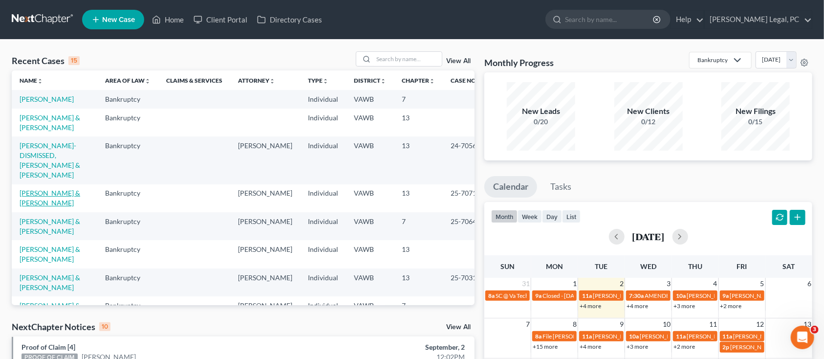
click at [32, 192] on link "[PERSON_NAME] & [PERSON_NAME]" at bounding box center [50, 198] width 61 height 18
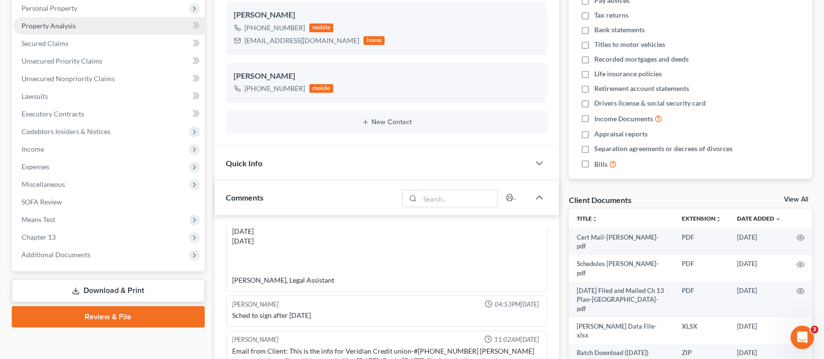
scroll to position [196, 0]
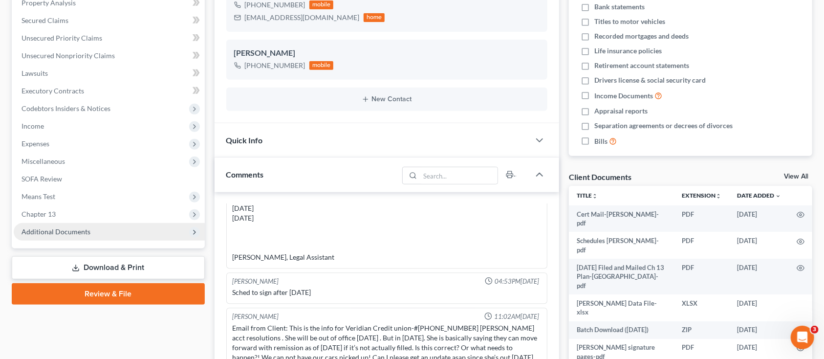
click at [32, 235] on span "Additional Documents" at bounding box center [56, 231] width 69 height 8
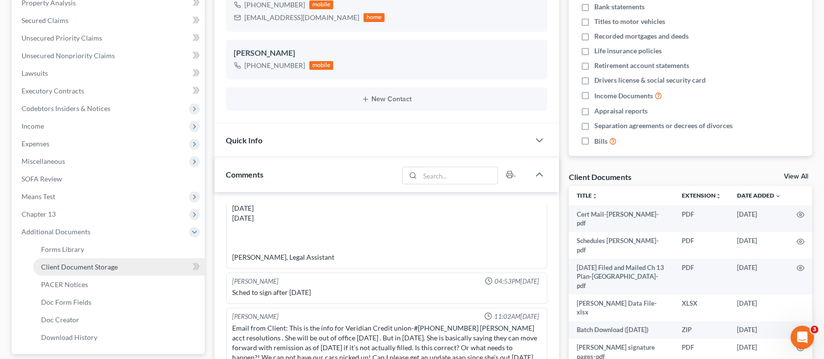
click at [52, 264] on span "Client Document Storage" at bounding box center [79, 267] width 77 height 8
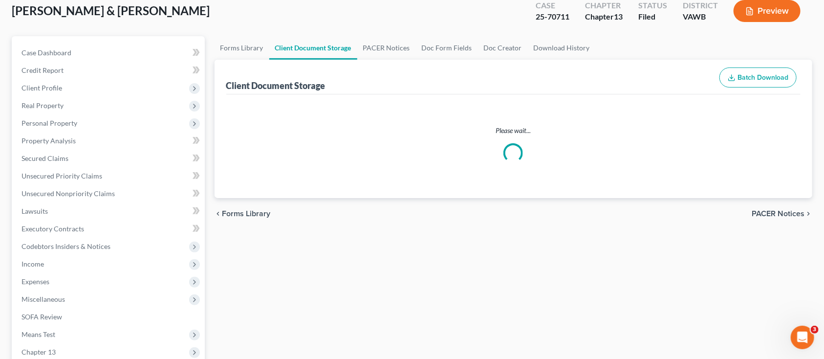
scroll to position [6, 0]
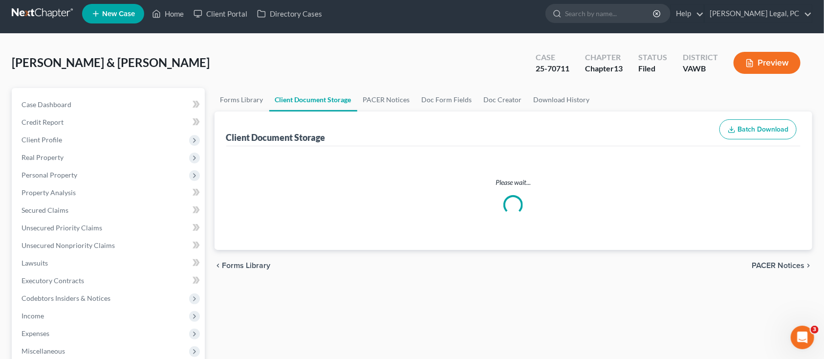
select select "0"
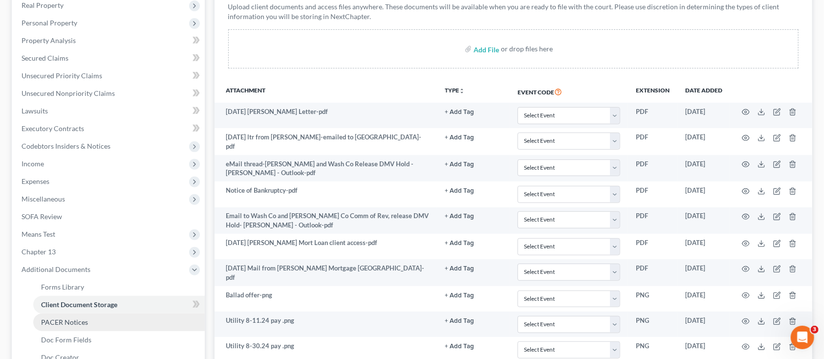
scroll to position [196, 0]
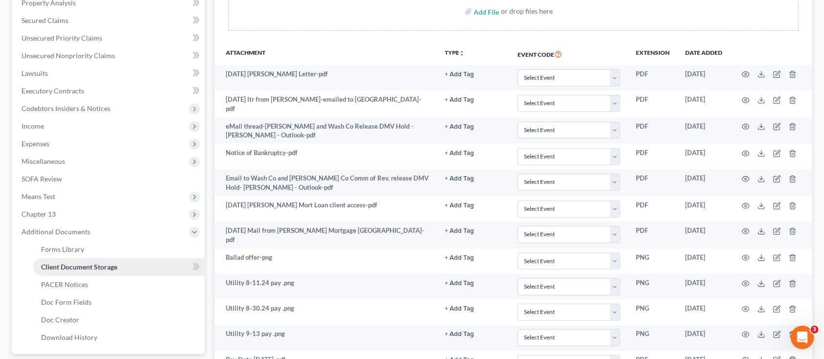
click at [63, 263] on span "Client Document Storage" at bounding box center [79, 267] width 76 height 8
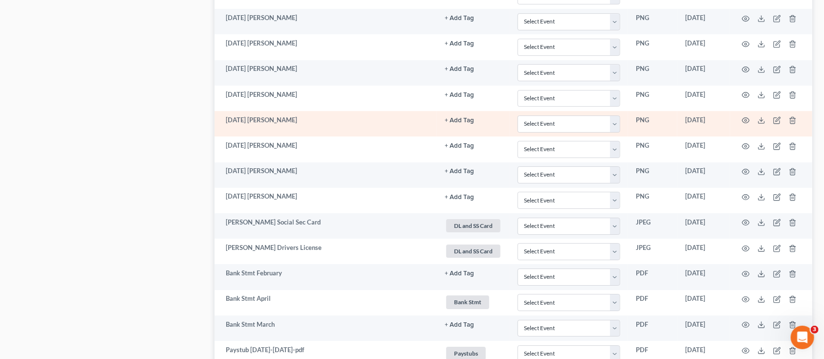
scroll to position [1760, 0]
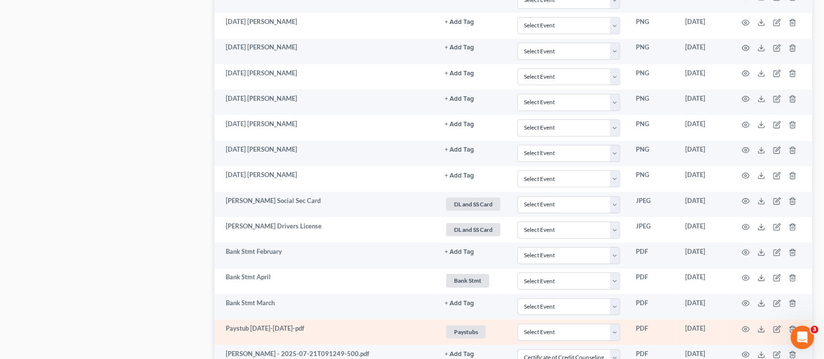
click at [766, 328] on td at bounding box center [771, 331] width 82 height 25
click at [758, 331] on icon at bounding box center [762, 329] width 8 height 8
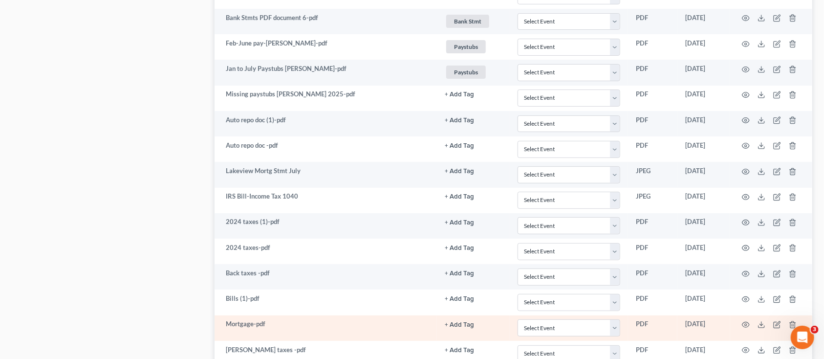
scroll to position [2124, 0]
